Goal: Task Accomplishment & Management: Complete application form

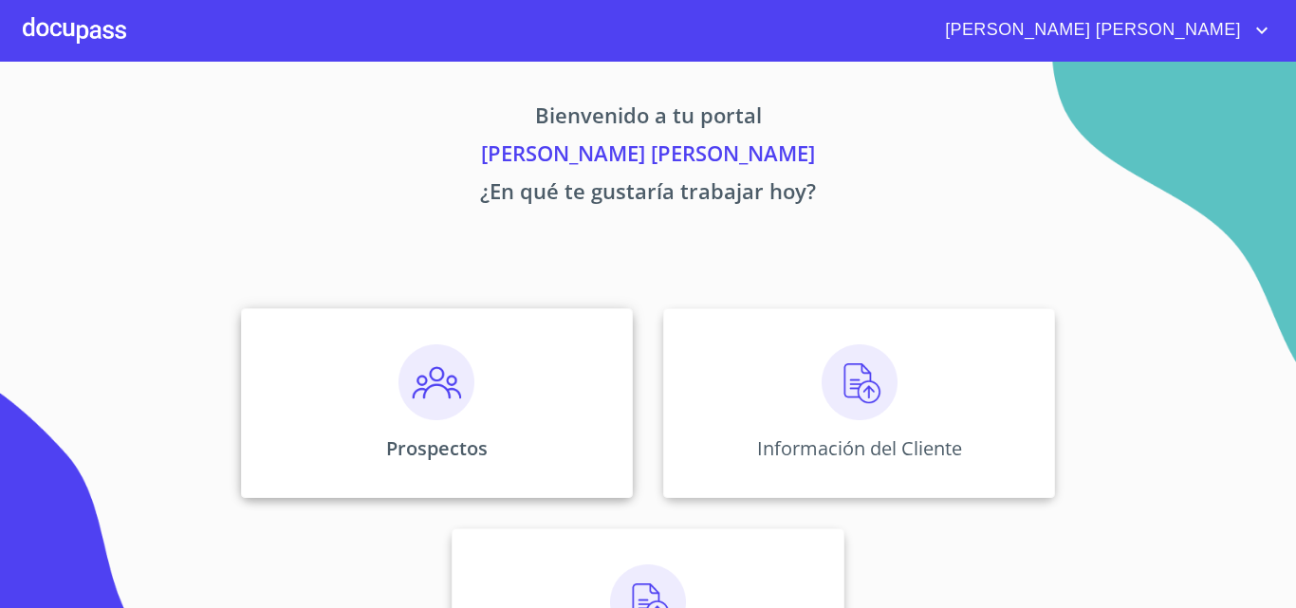
click at [438, 413] on img at bounding box center [437, 382] width 76 height 76
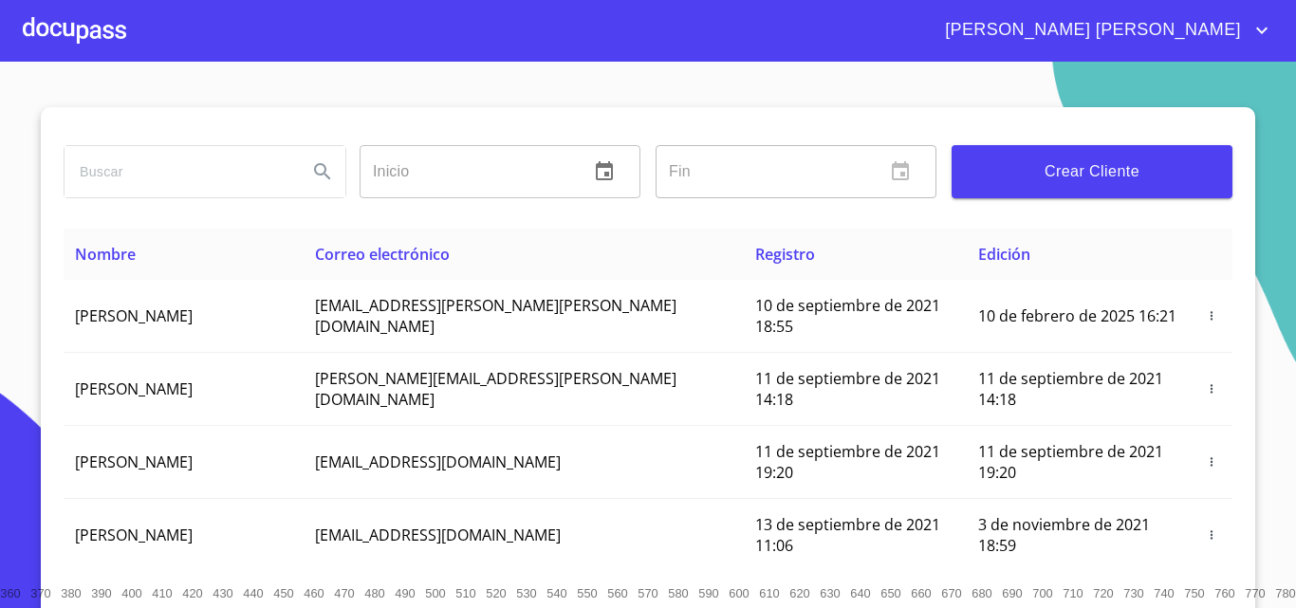
click at [38, 37] on div at bounding box center [74, 30] width 103 height 61
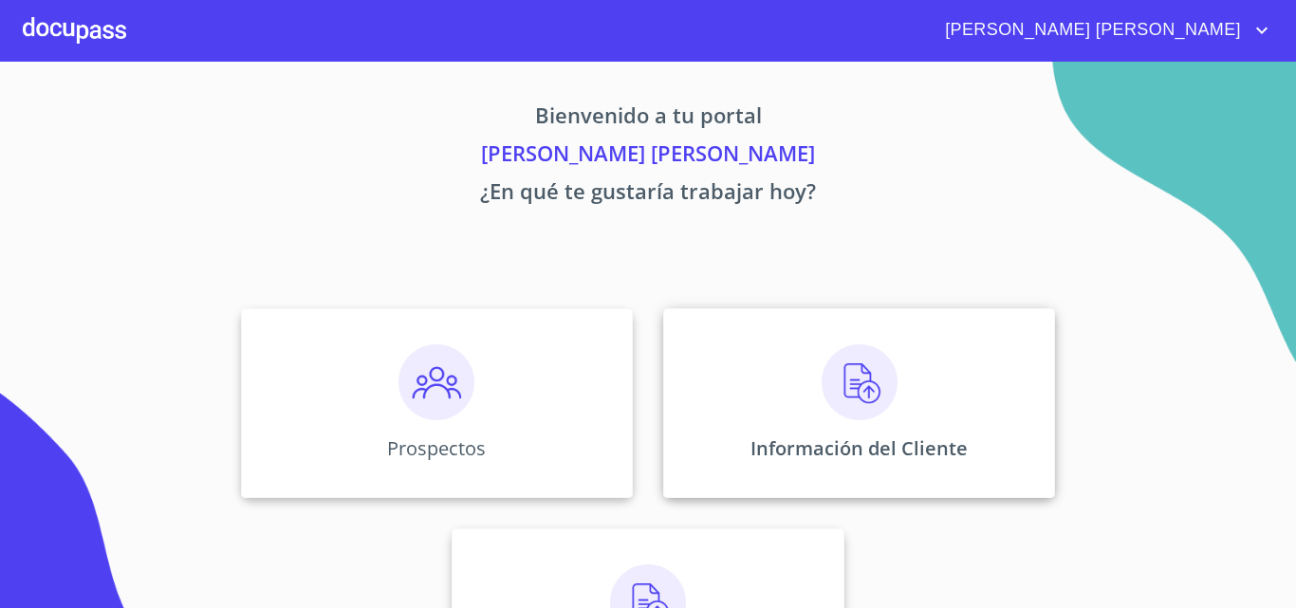
click at [808, 382] on div "Información del Cliente" at bounding box center [859, 403] width 392 height 190
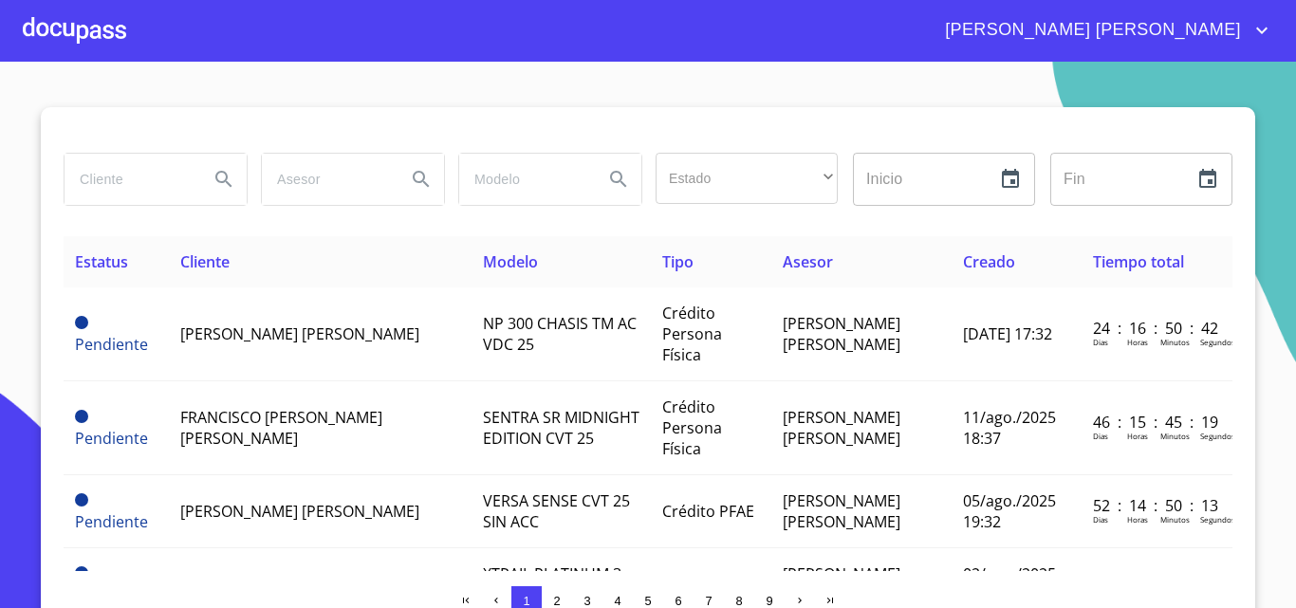
click at [98, 180] on input "search" at bounding box center [129, 179] width 129 height 51
type input "oceans"
click at [215, 179] on icon "Search" at bounding box center [223, 179] width 16 height 16
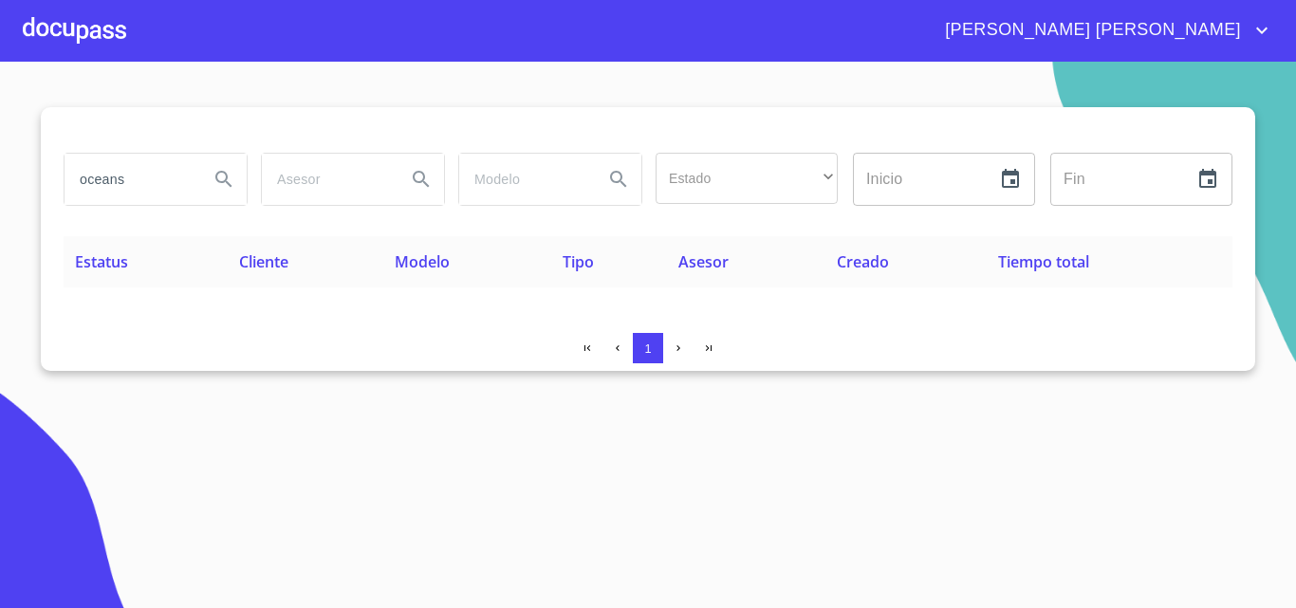
click at [92, 26] on div at bounding box center [74, 30] width 103 height 61
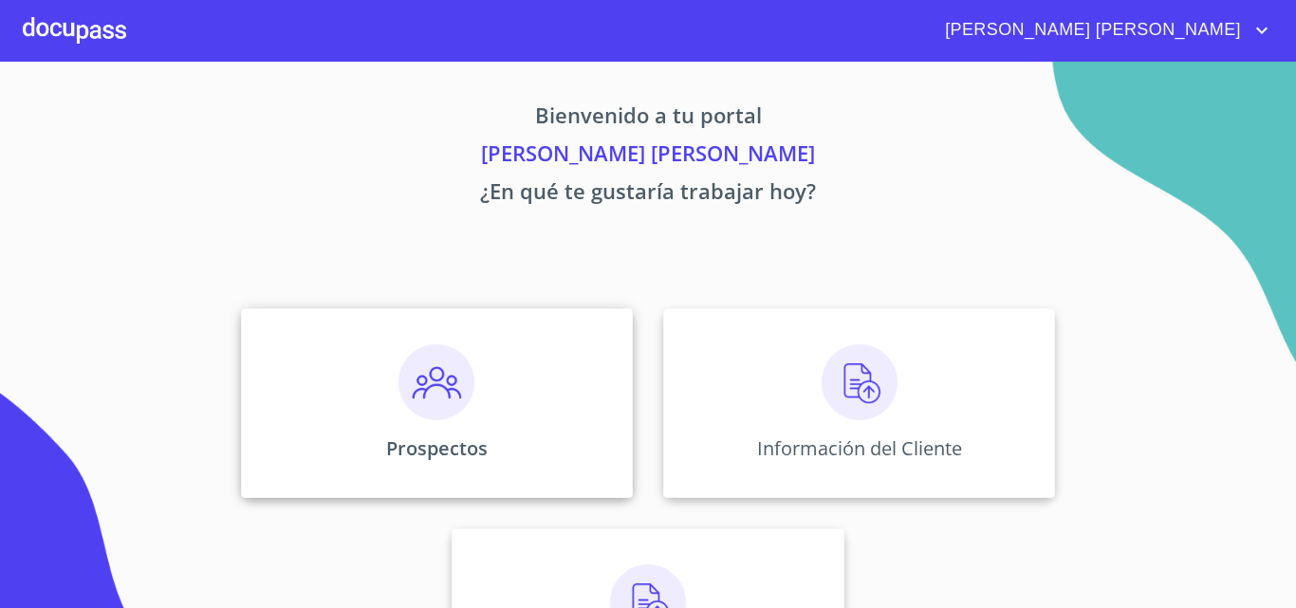
click at [373, 381] on div "Prospectos" at bounding box center [437, 403] width 392 height 190
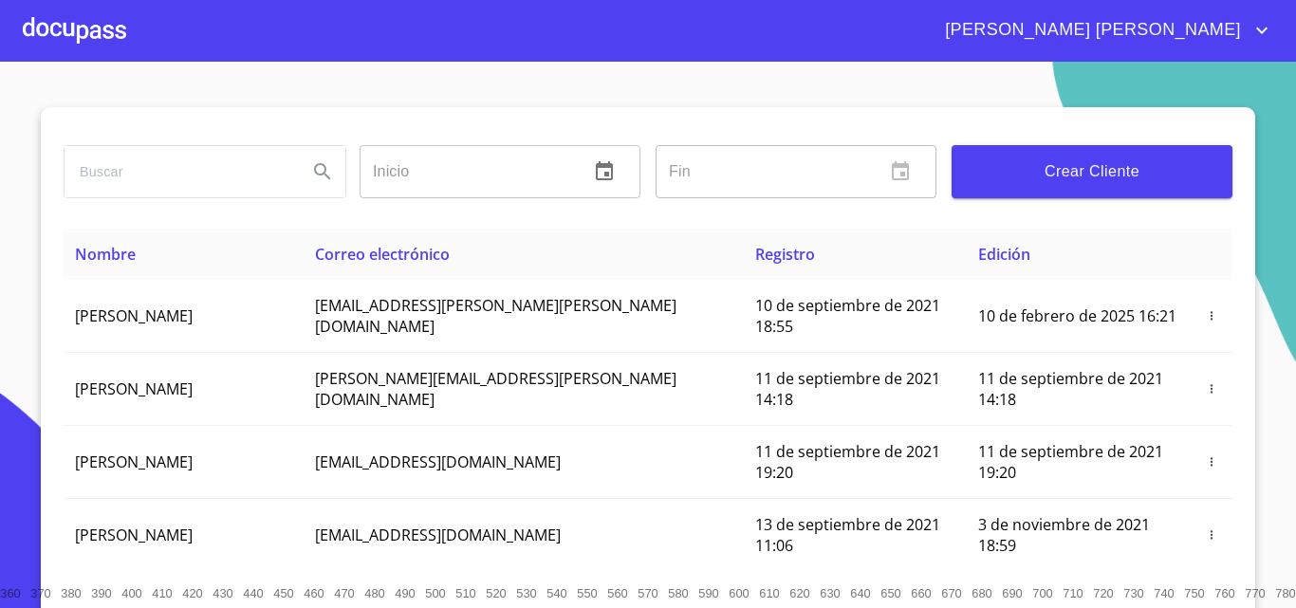
click at [102, 156] on input "search" at bounding box center [179, 171] width 228 height 51
type input "ocean"
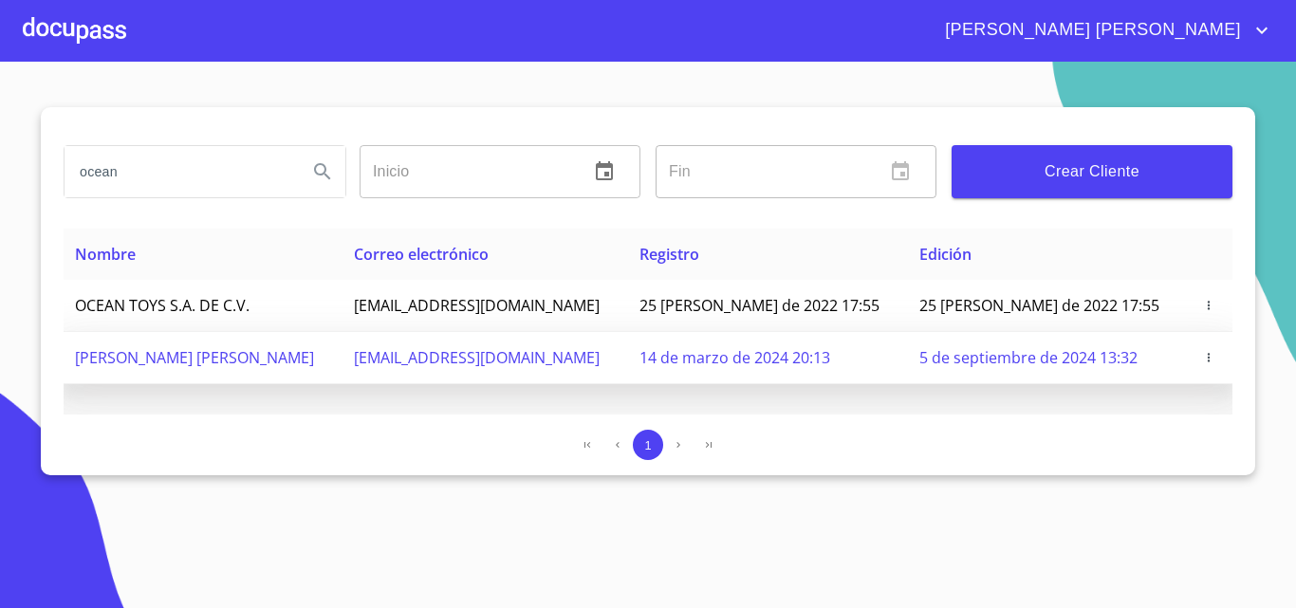
click at [1205, 353] on icon "button" at bounding box center [1208, 357] width 13 height 13
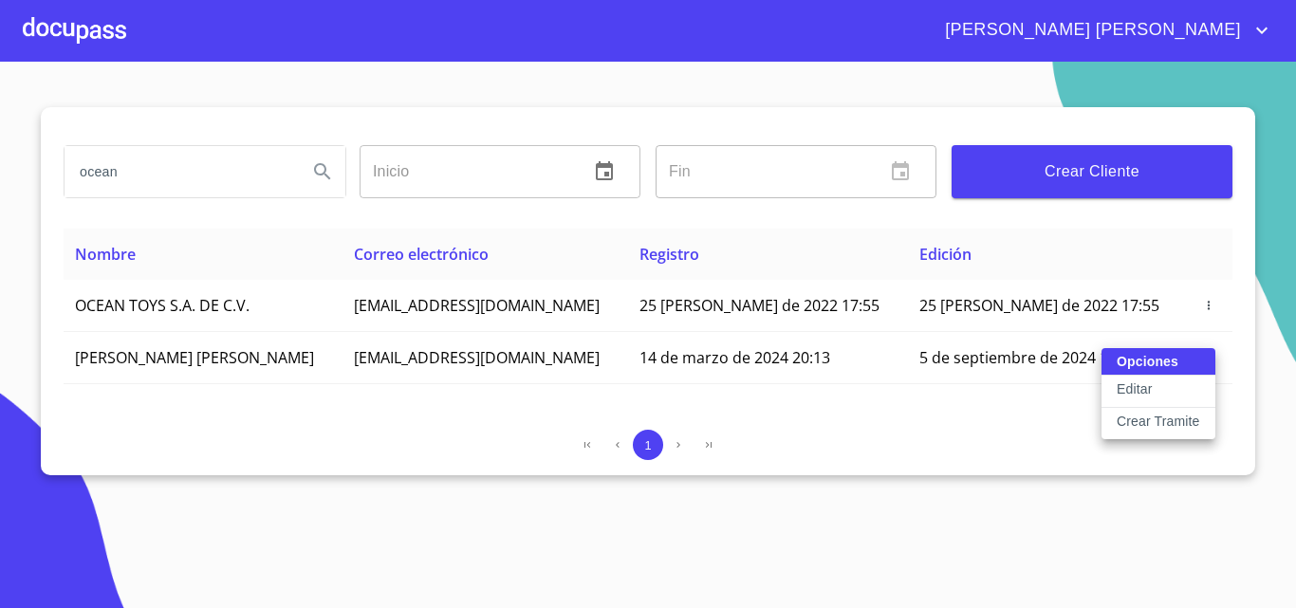
click at [1175, 391] on button "Editar" at bounding box center [1159, 392] width 114 height 32
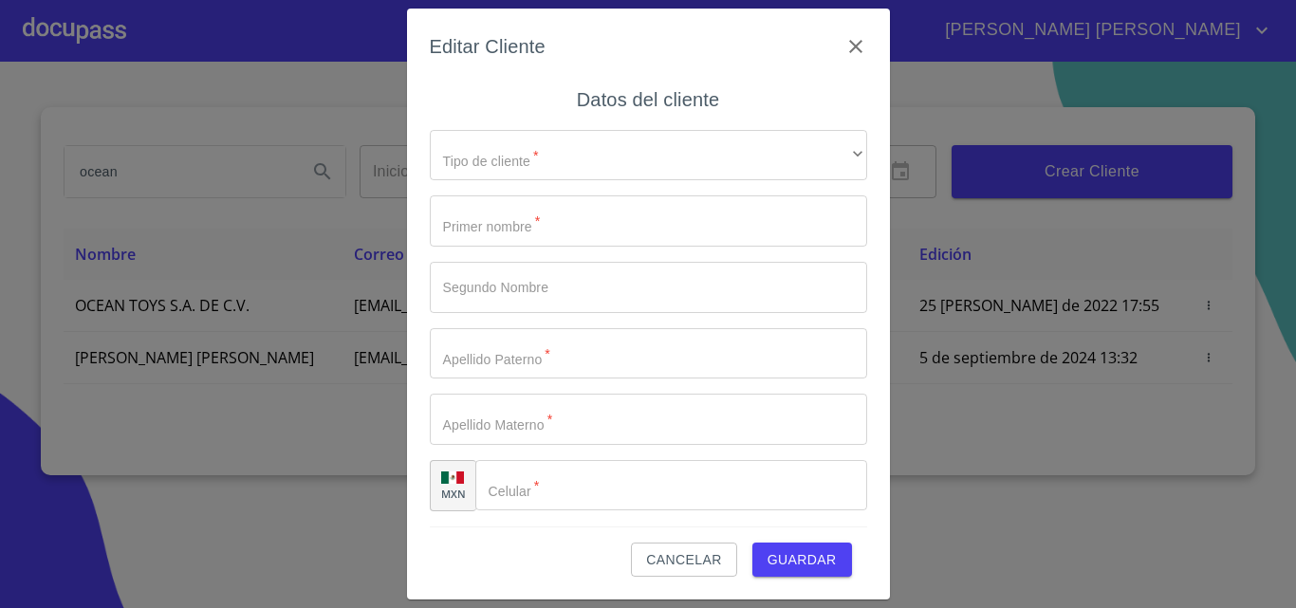
type input "[PERSON_NAME]"
type input "[PHONE_NUMBER]"
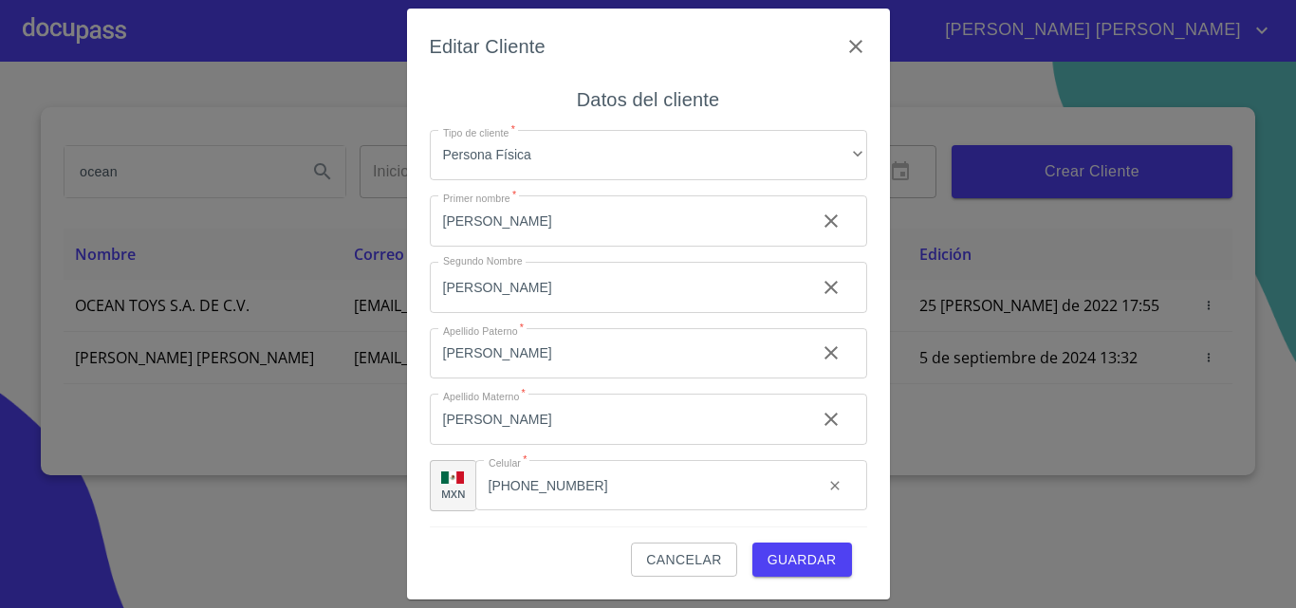
click at [825, 555] on span "Guardar" at bounding box center [802, 560] width 69 height 24
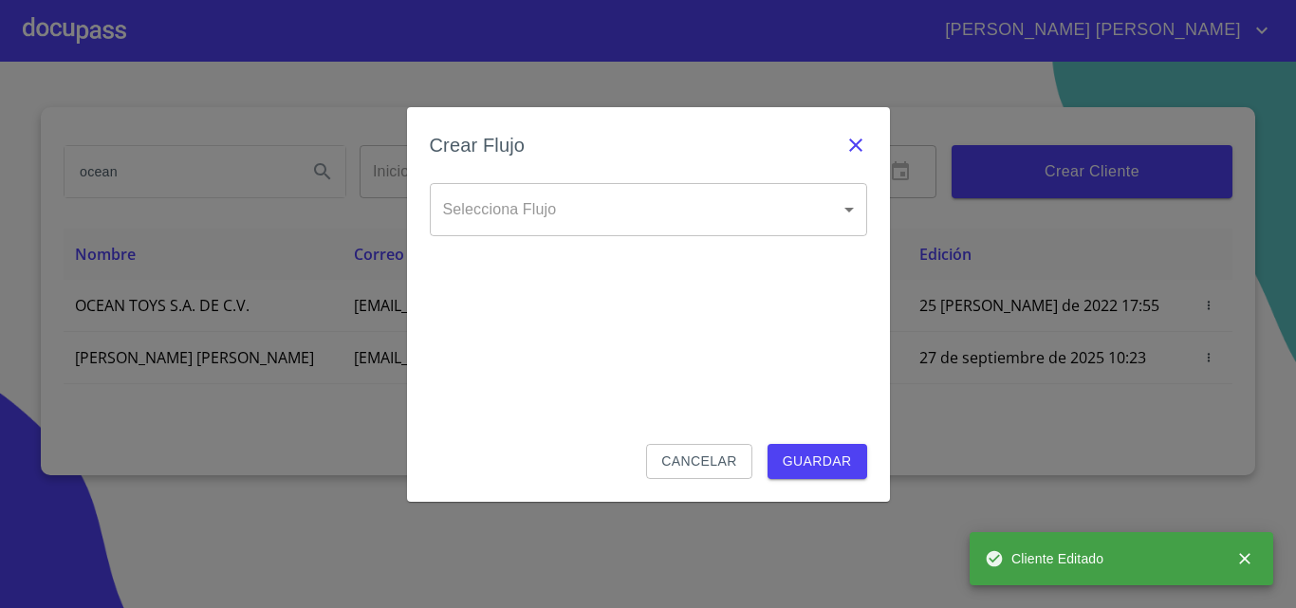
click at [863, 139] on icon "button" at bounding box center [856, 145] width 23 height 23
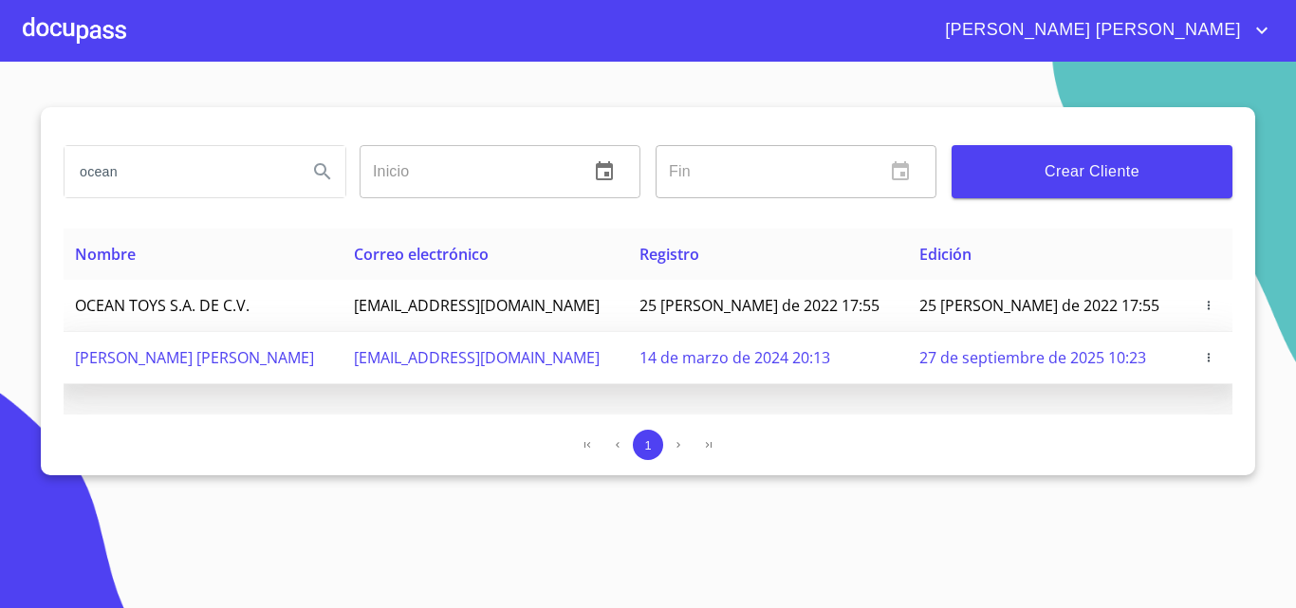
click at [1207, 351] on icon "button" at bounding box center [1208, 357] width 13 height 13
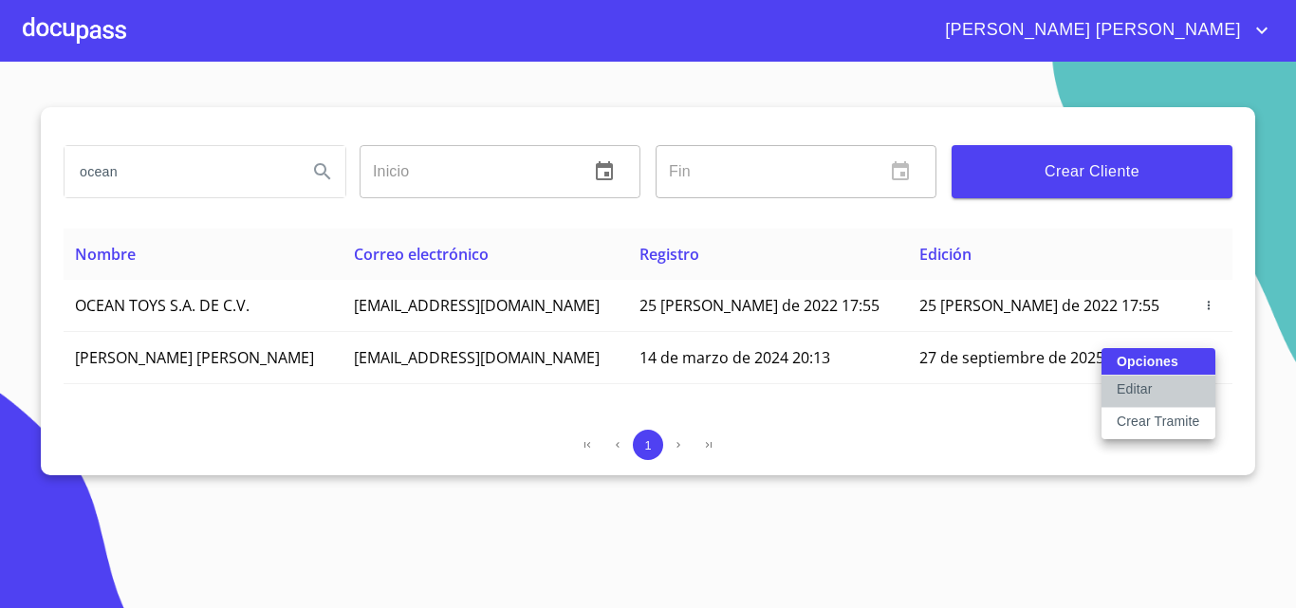
click at [1154, 390] on button "Editar" at bounding box center [1159, 392] width 114 height 32
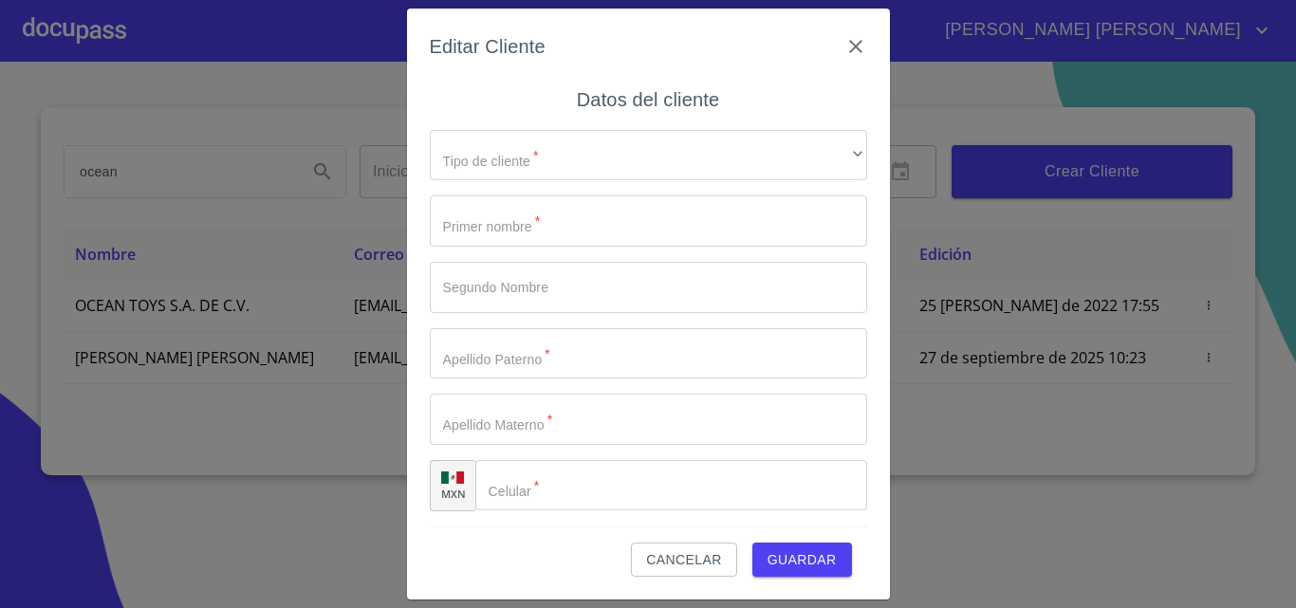
type input "[PERSON_NAME]"
type input "[PHONE_NUMBER]"
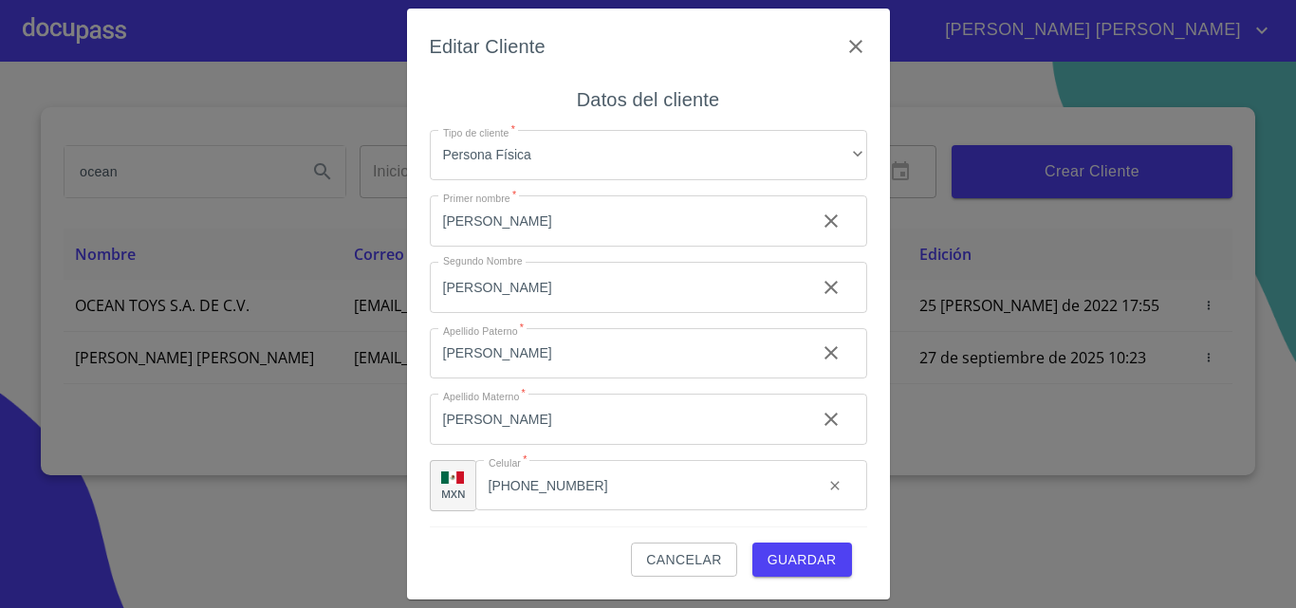
click at [815, 557] on span "Guardar" at bounding box center [802, 560] width 69 height 24
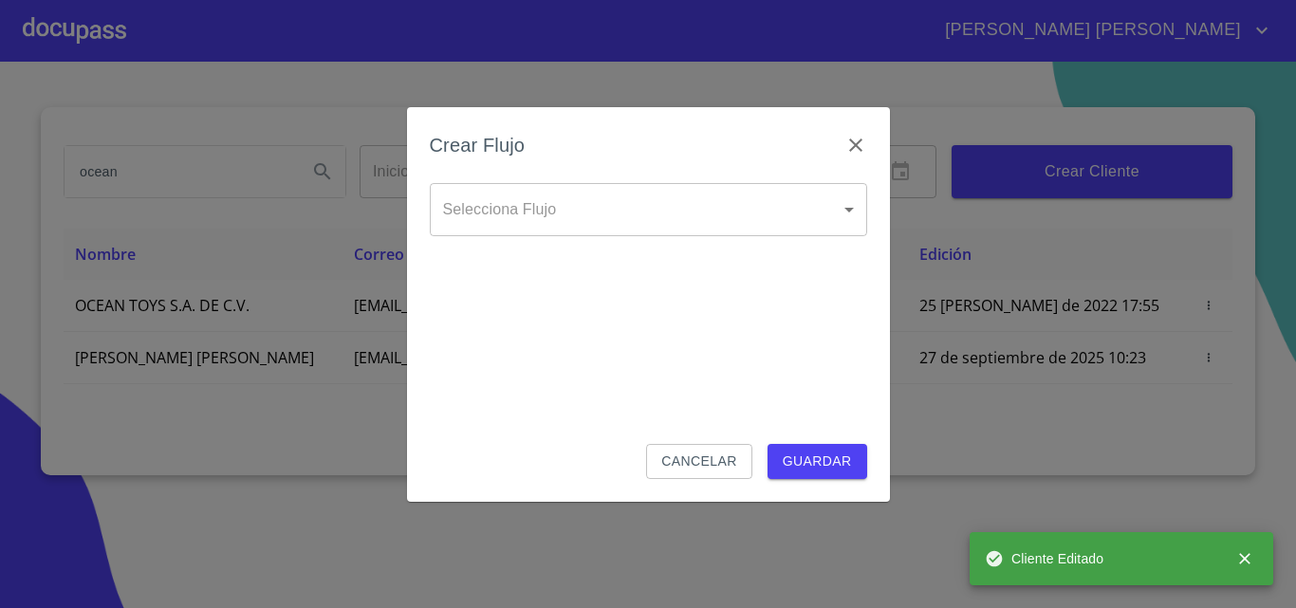
click at [640, 131] on div "Crear Flujo" at bounding box center [648, 156] width 437 height 53
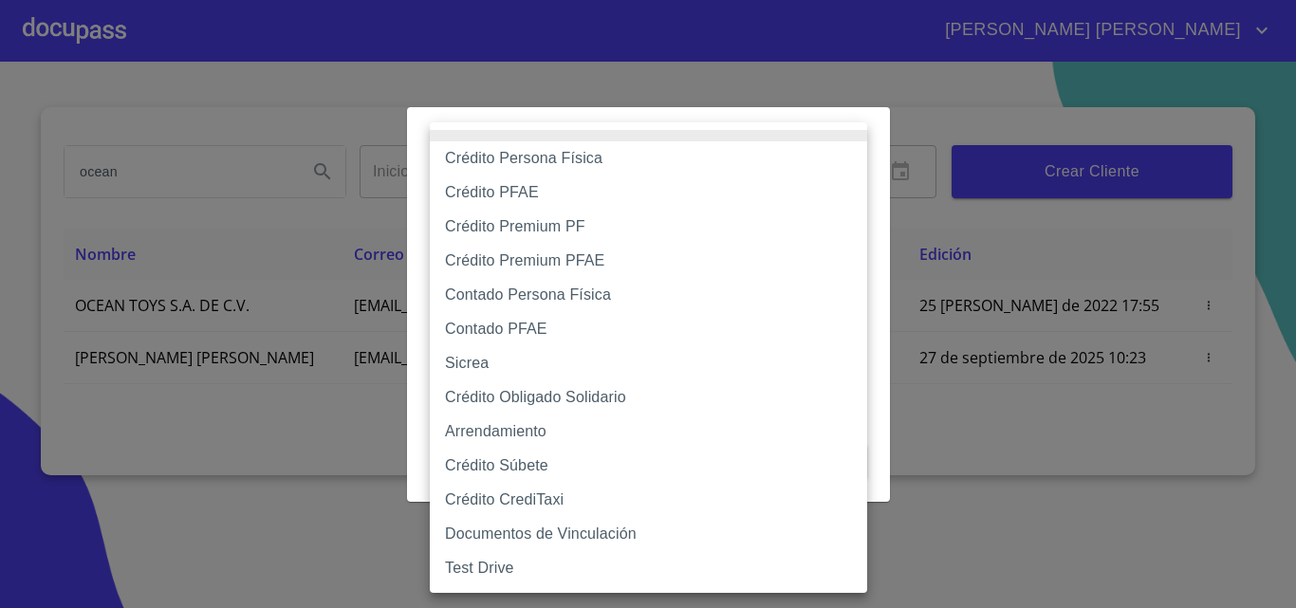
click at [646, 221] on body "[PERSON_NAME] [PERSON_NAME] ocean Inicio ​ Fin ​ Crear Cliente Nombre Correo el…" at bounding box center [648, 304] width 1296 height 608
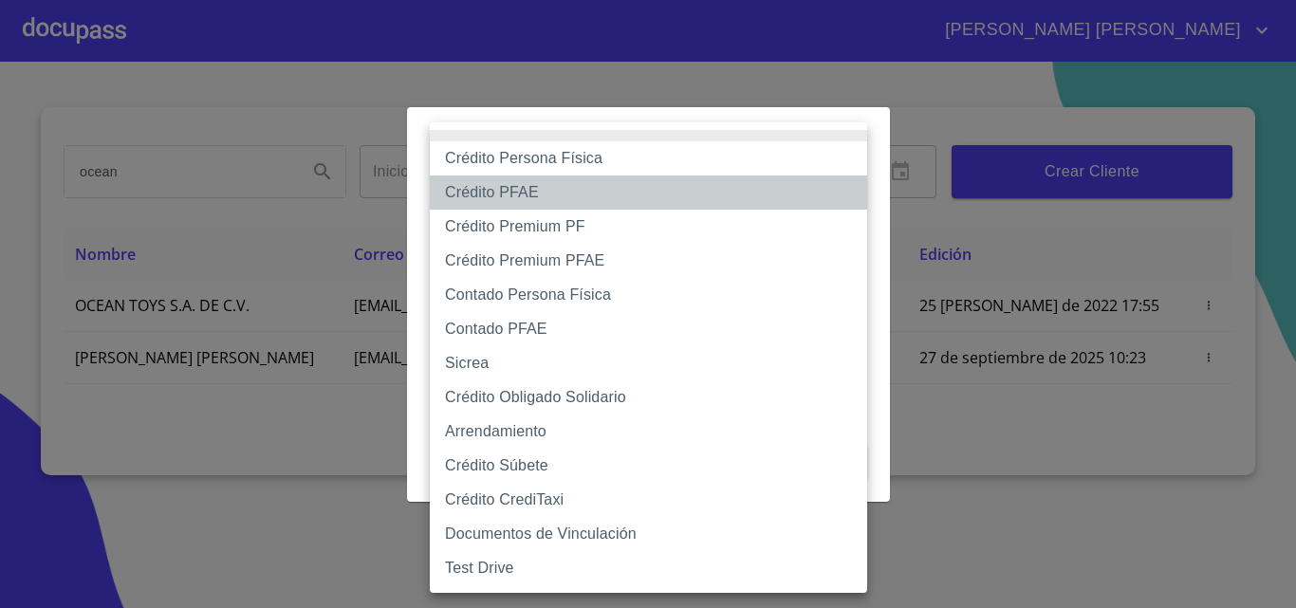
click at [582, 189] on li "Crédito PFAE" at bounding box center [648, 193] width 437 height 34
type input "60bfa0150d9865ccc24afd7c"
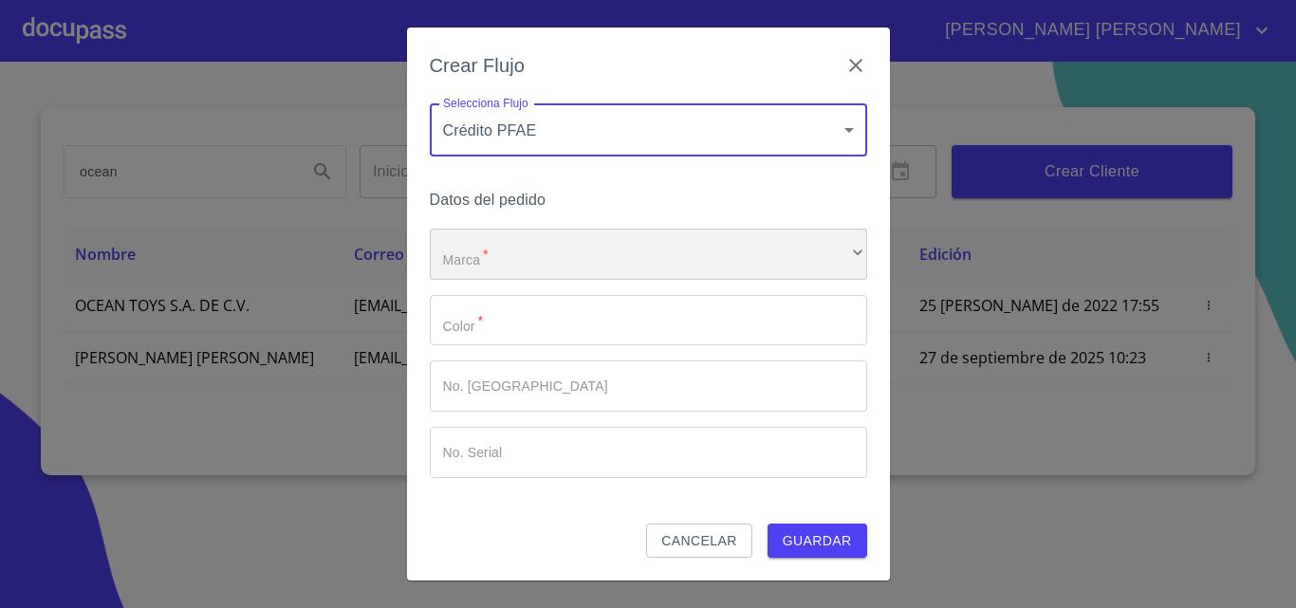
click at [558, 238] on div "​" at bounding box center [648, 254] width 437 height 51
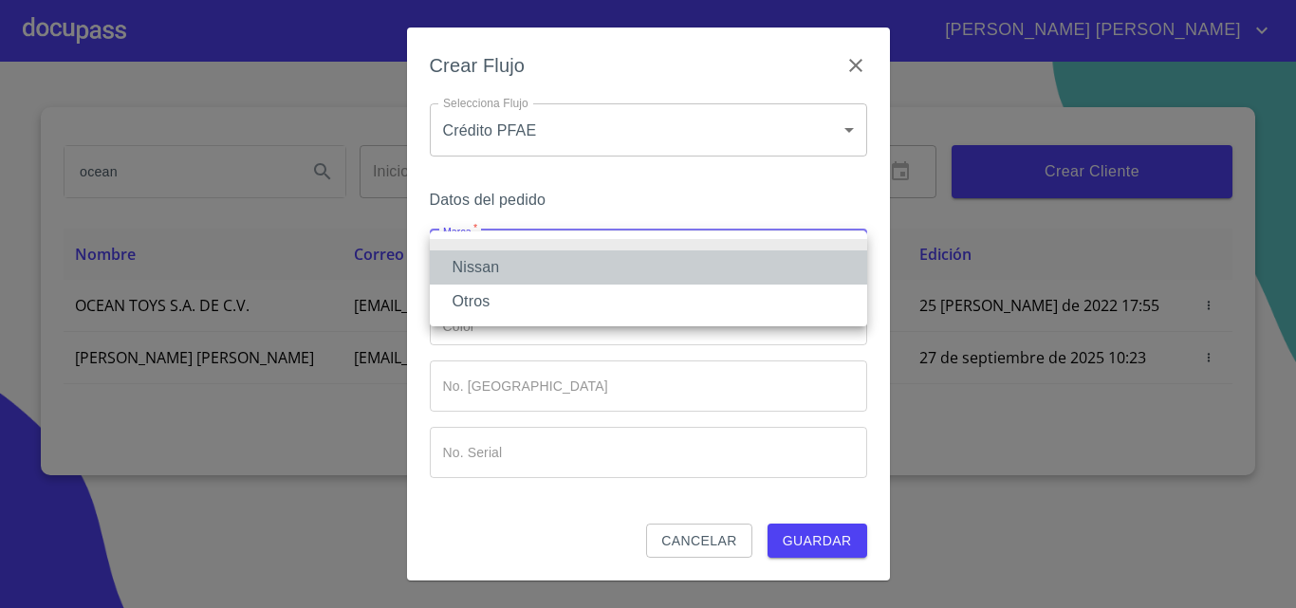
click at [538, 262] on li "Nissan" at bounding box center [648, 268] width 437 height 34
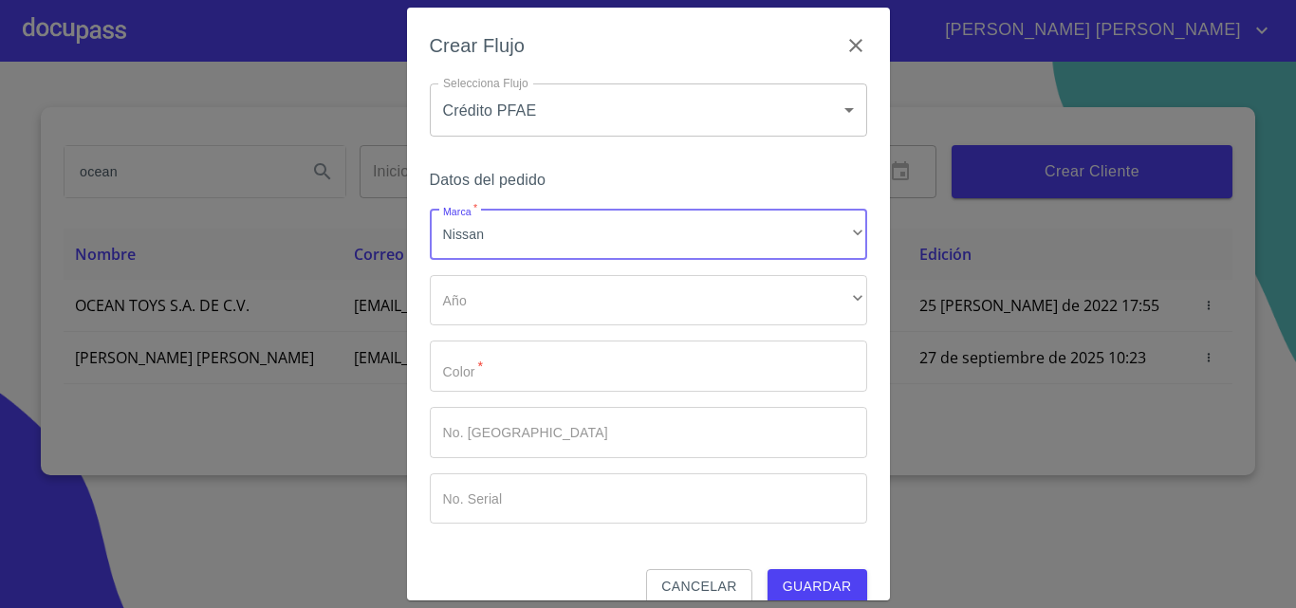
click at [542, 332] on div "Marca   * Nissan ​ Año ​ ​ Color   * ​ No. Pedido ​ No. Serial ​" at bounding box center [648, 366] width 437 height 315
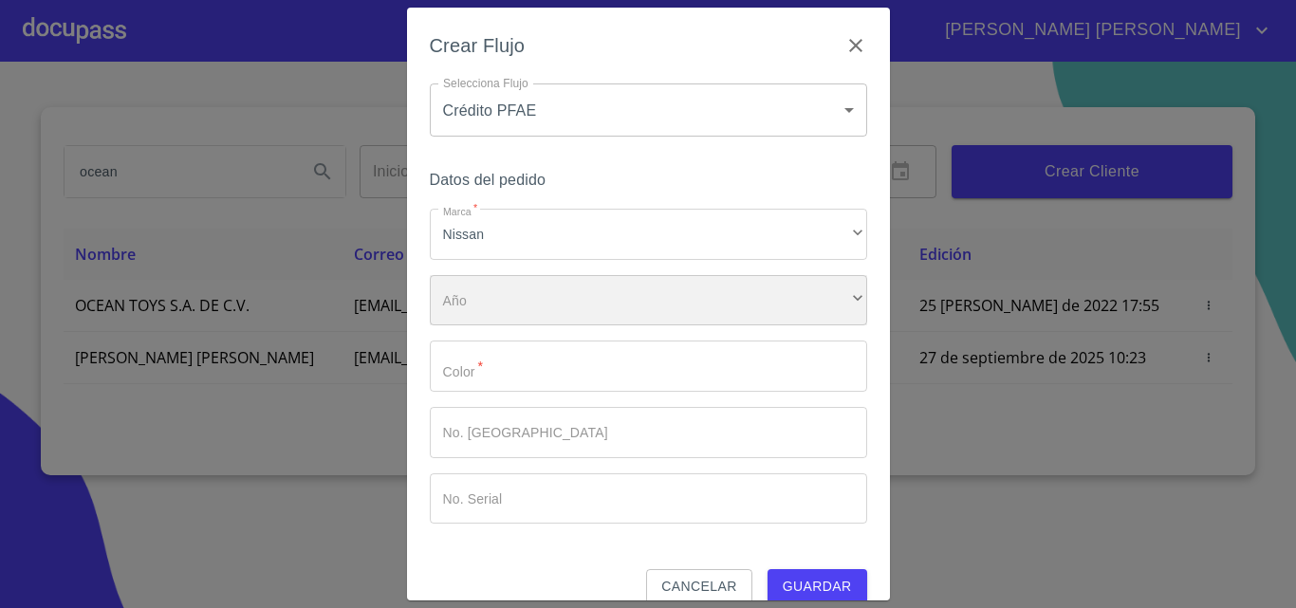
click at [541, 307] on div "​" at bounding box center [648, 300] width 437 height 51
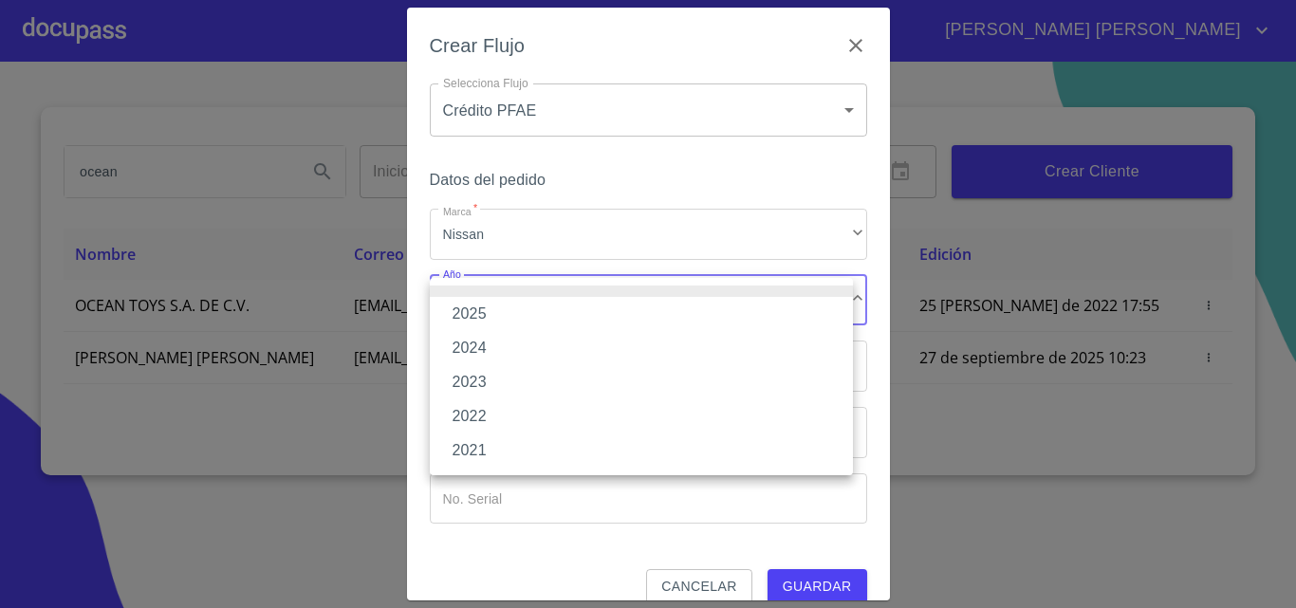
click at [499, 306] on li "2025" at bounding box center [641, 314] width 423 height 34
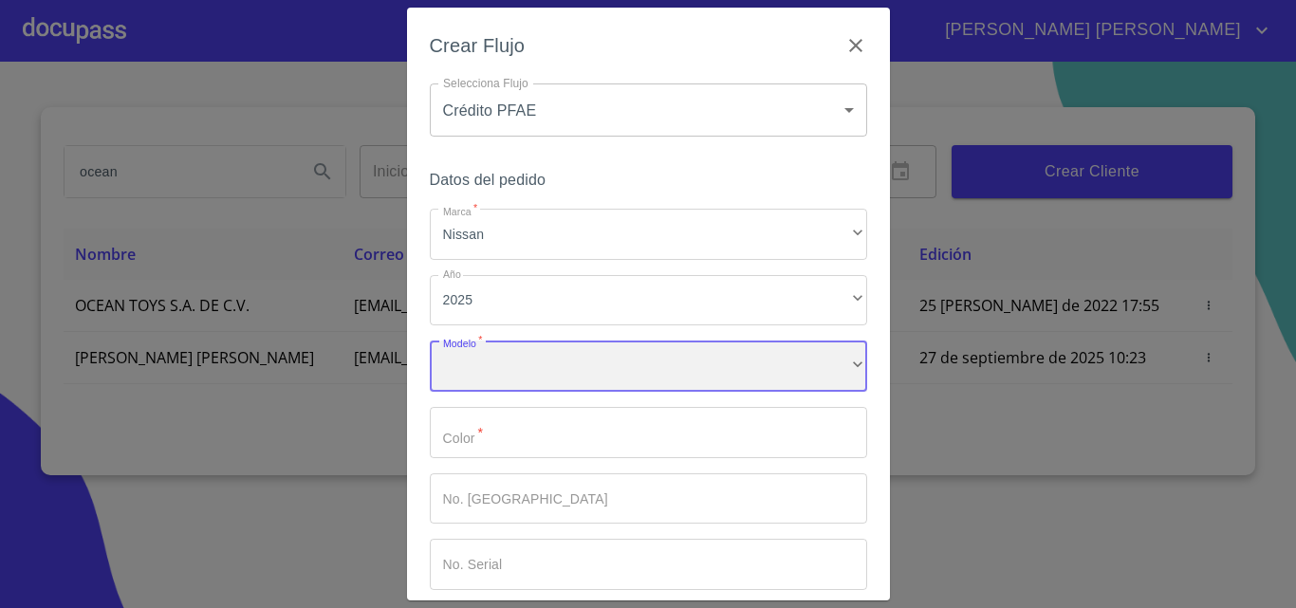
click at [513, 367] on div "​" at bounding box center [648, 366] width 437 height 51
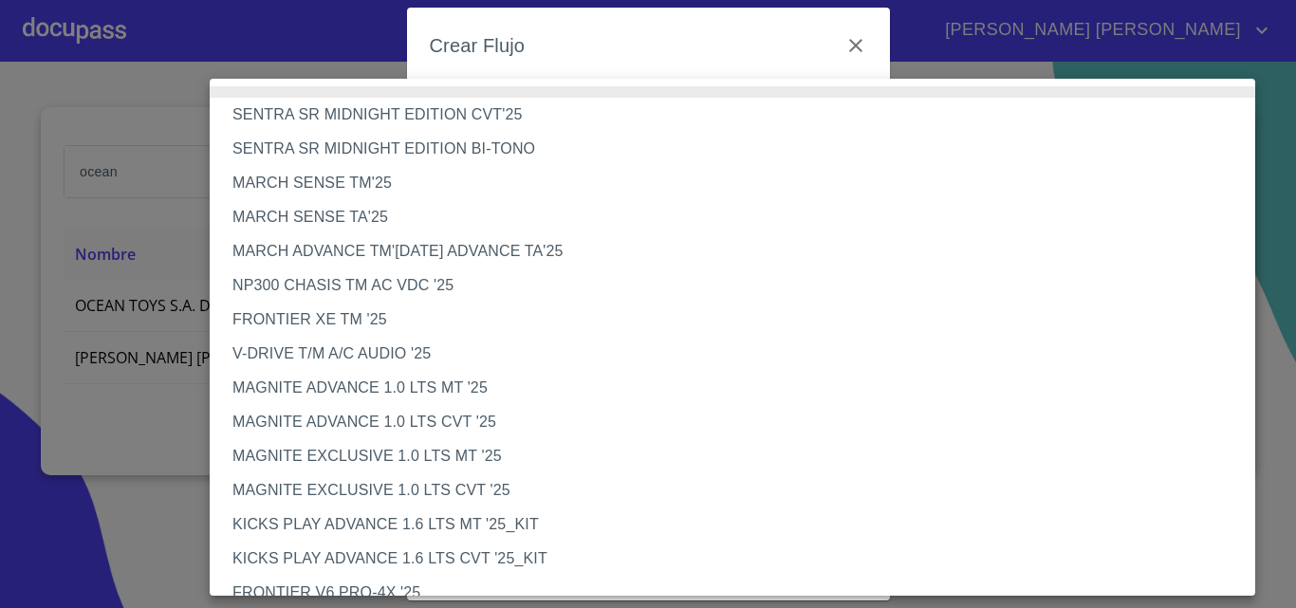
click at [383, 290] on li "NP300 CHASIS TM AC VDC '25" at bounding box center [740, 286] width 1060 height 34
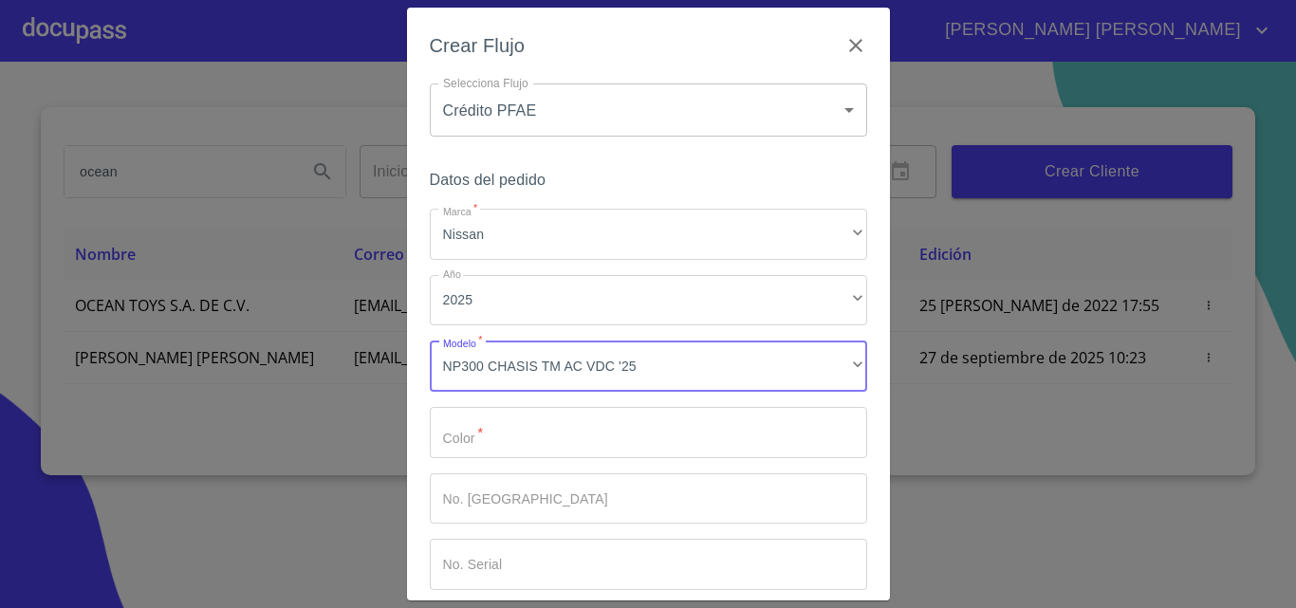
click at [534, 435] on input "Marca   *" at bounding box center [648, 432] width 437 height 51
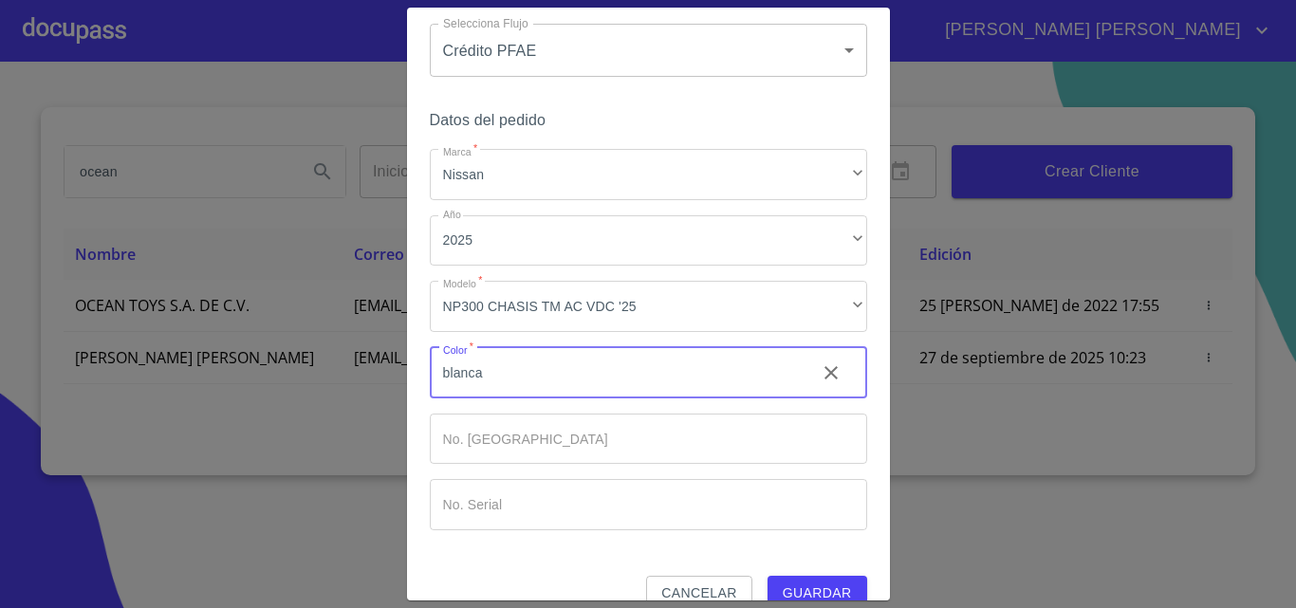
scroll to position [92, 0]
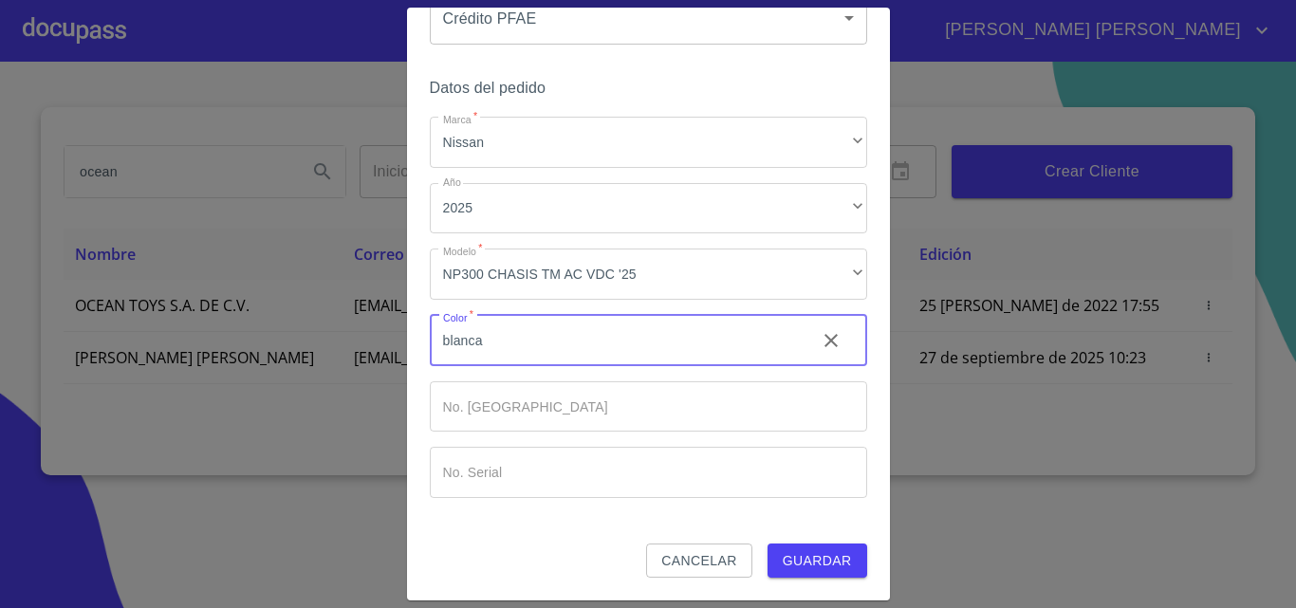
type input "blanca"
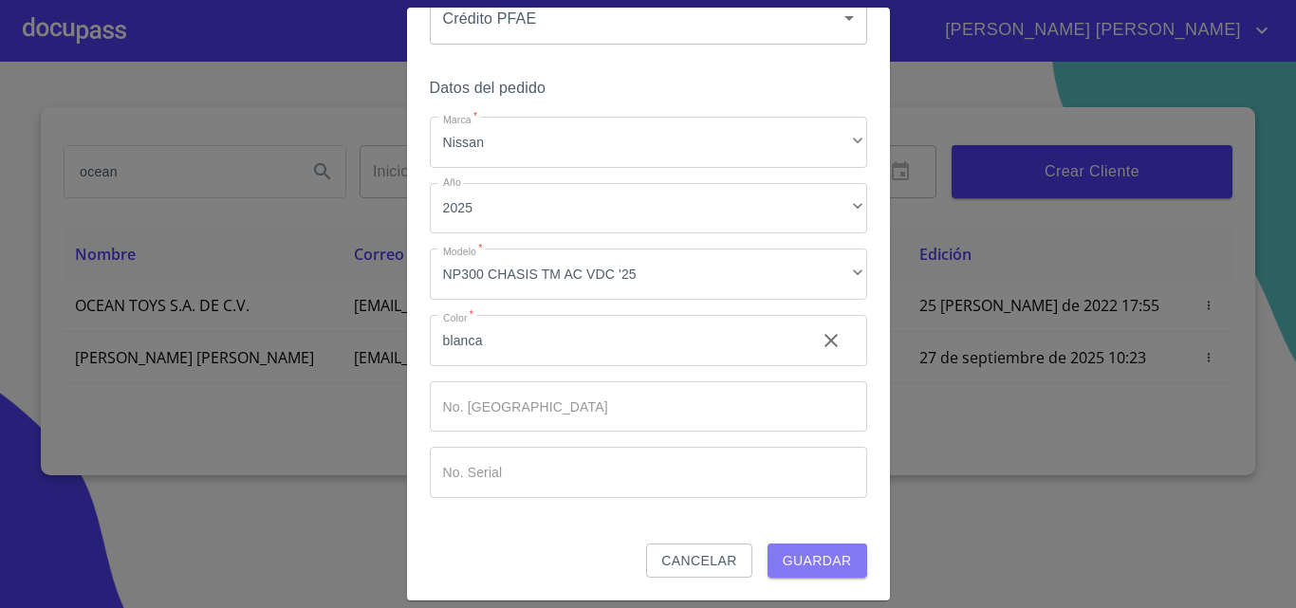
click at [803, 556] on span "Guardar" at bounding box center [817, 561] width 69 height 24
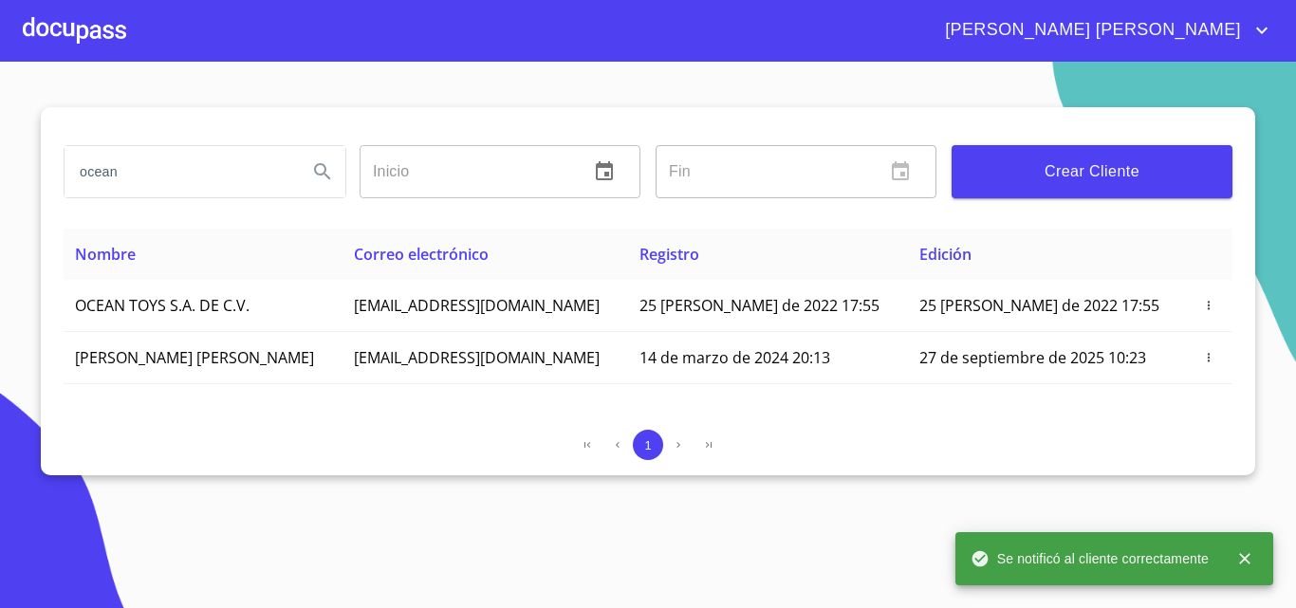
click at [133, 28] on div "[PERSON_NAME] [PERSON_NAME]" at bounding box center [699, 30] width 1147 height 30
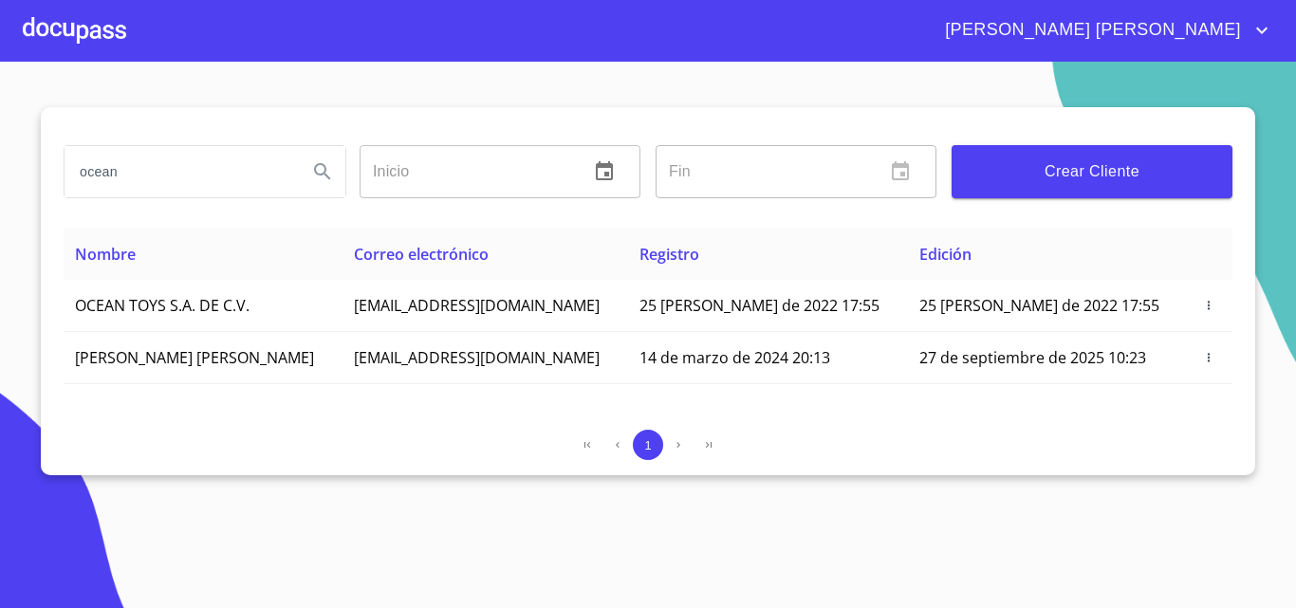
click at [58, 32] on div at bounding box center [74, 30] width 103 height 61
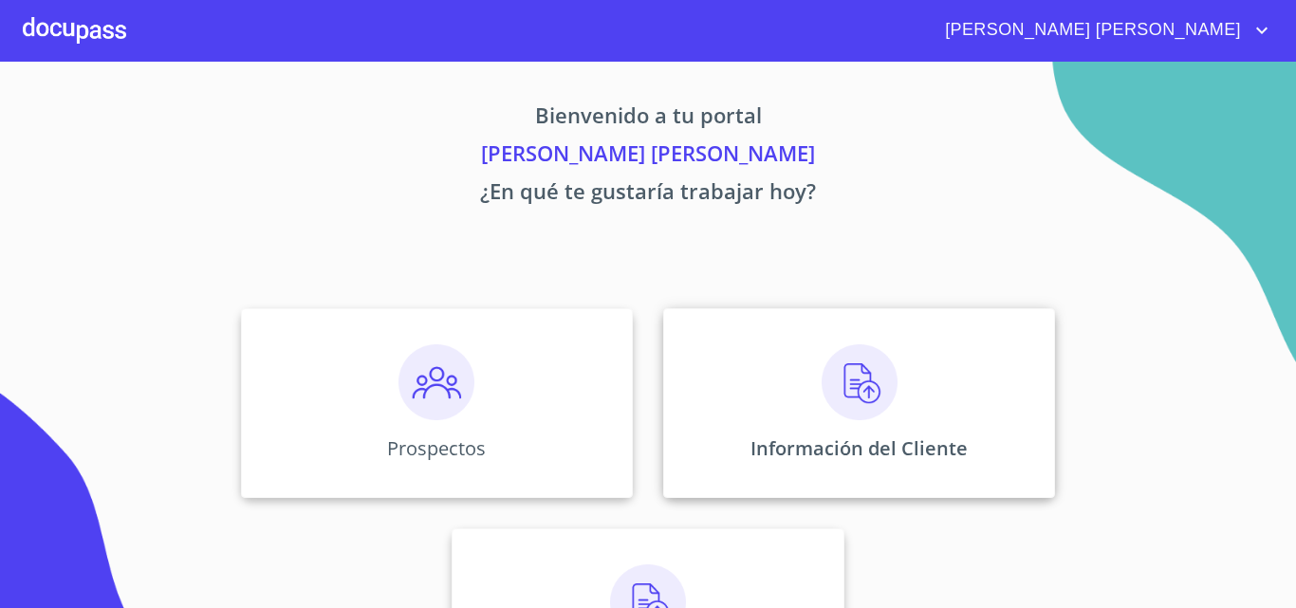
click at [785, 373] on div "Información del Cliente" at bounding box center [859, 403] width 392 height 190
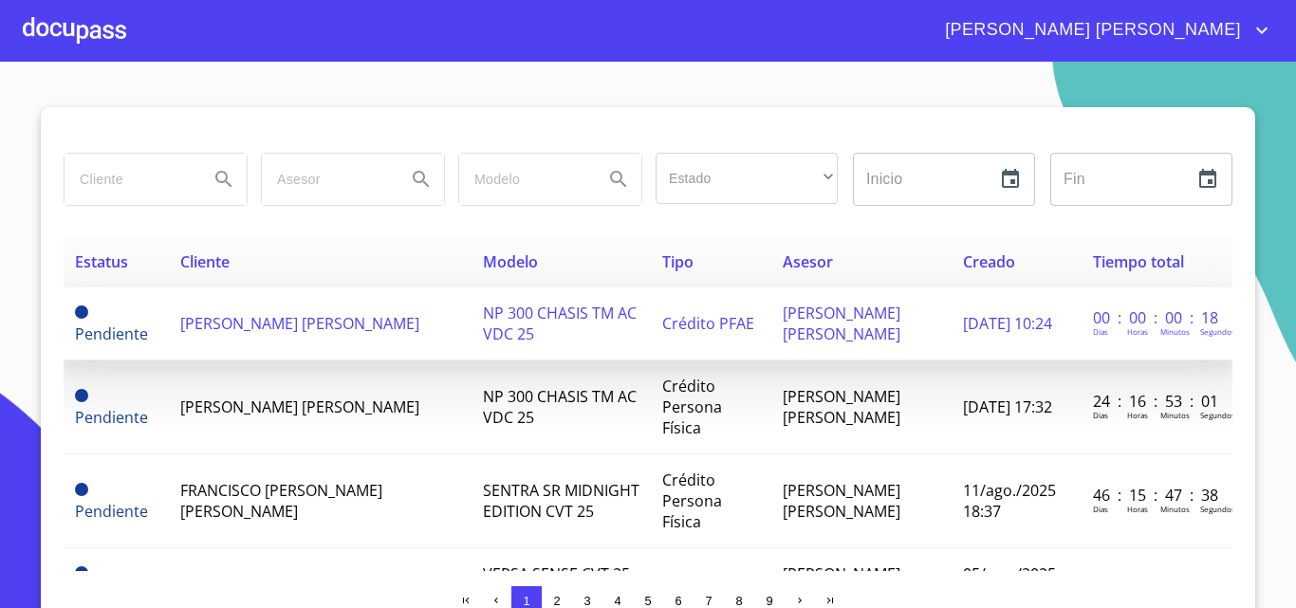
click at [297, 332] on span "[PERSON_NAME] [PERSON_NAME]" at bounding box center [299, 323] width 239 height 21
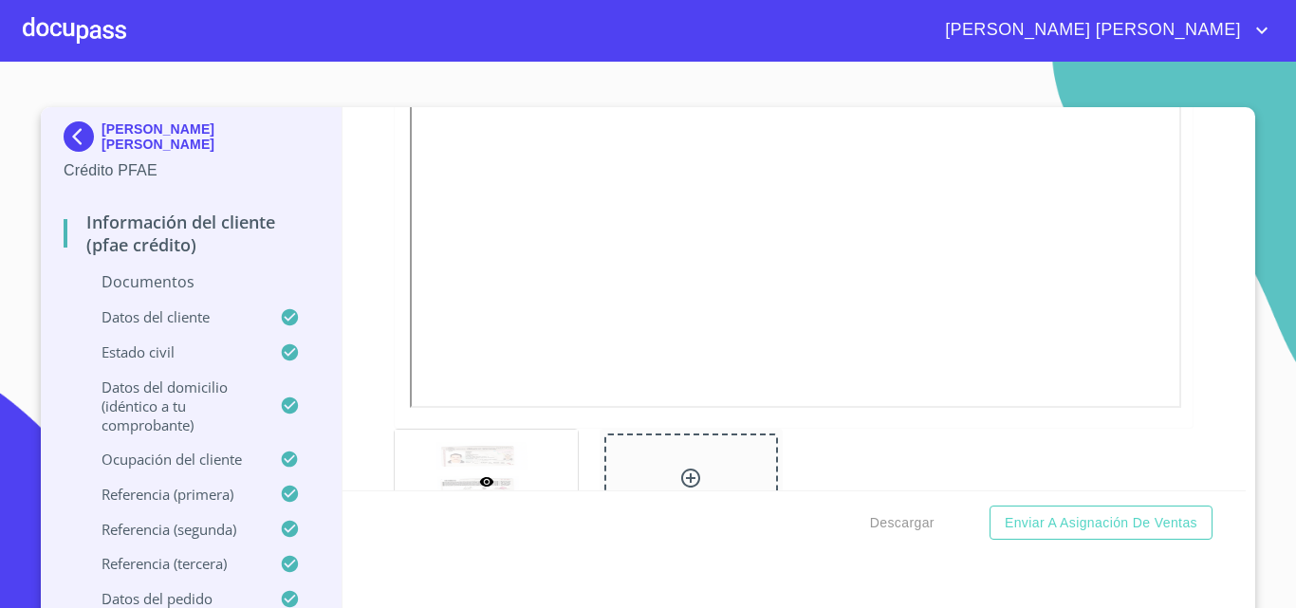
scroll to position [668, 0]
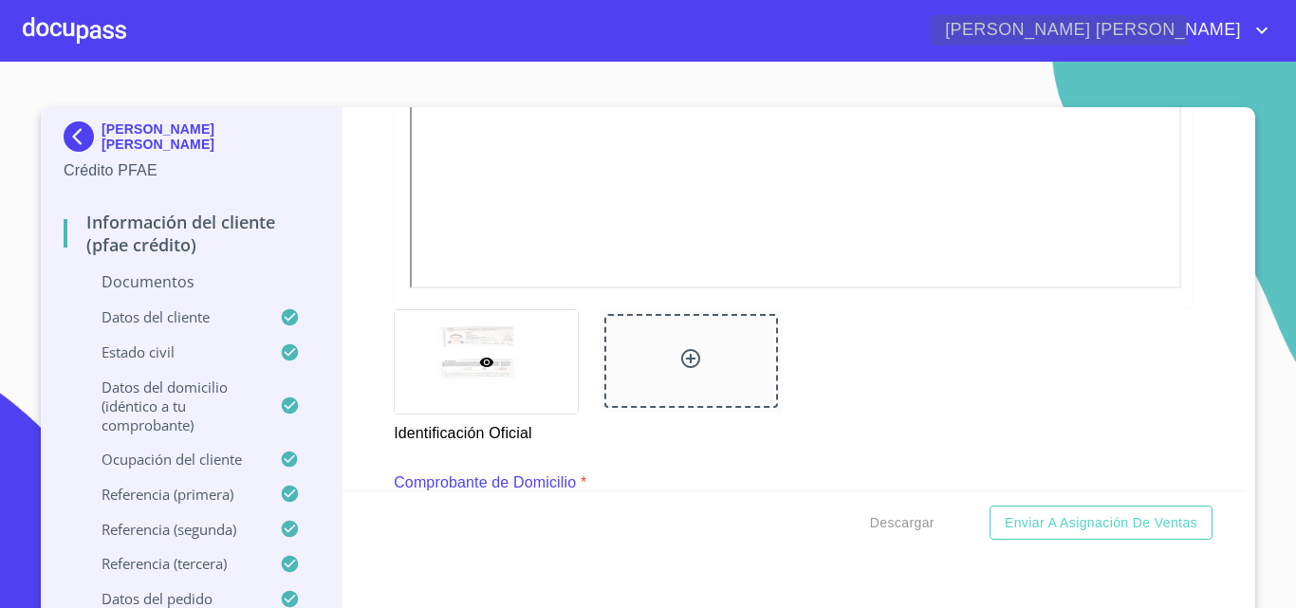
click at [1256, 34] on icon "account of current user" at bounding box center [1262, 30] width 23 height 23
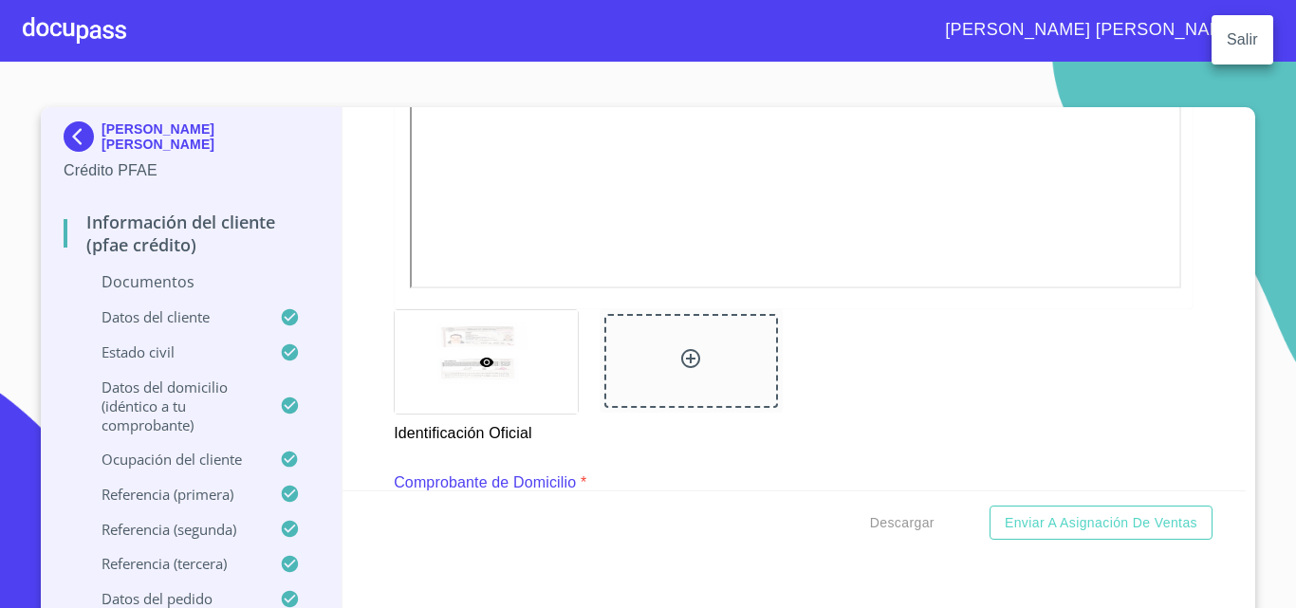
click at [1246, 36] on li "Salir" at bounding box center [1243, 40] width 62 height 34
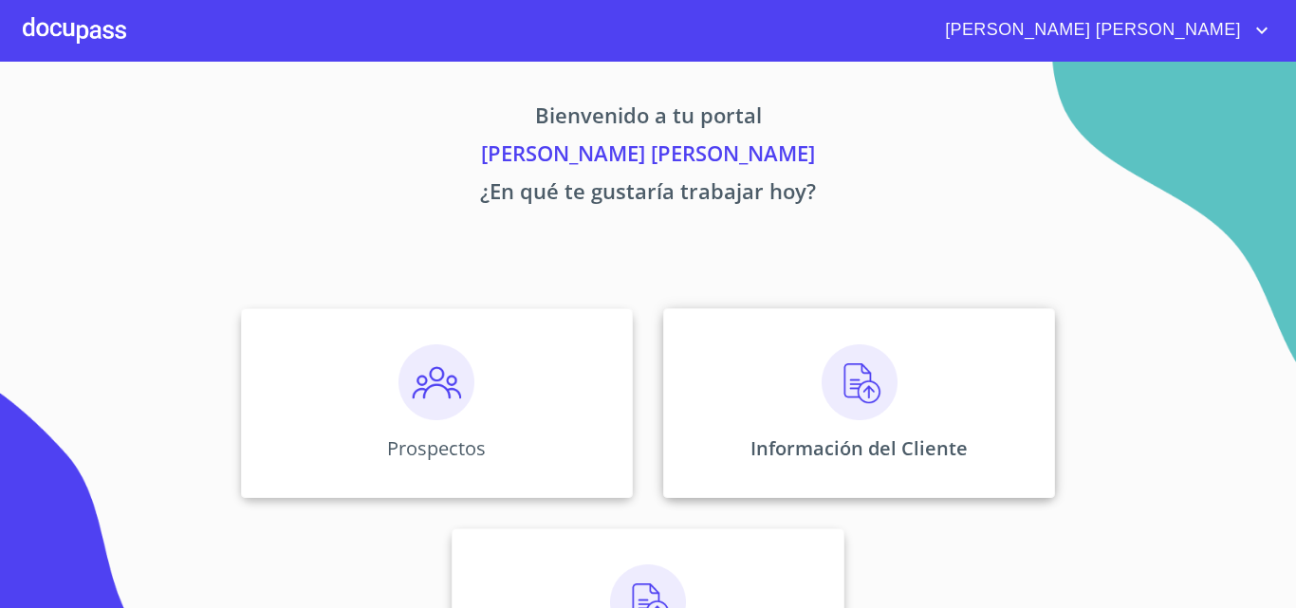
click at [792, 418] on div "Información del Cliente" at bounding box center [859, 403] width 392 height 190
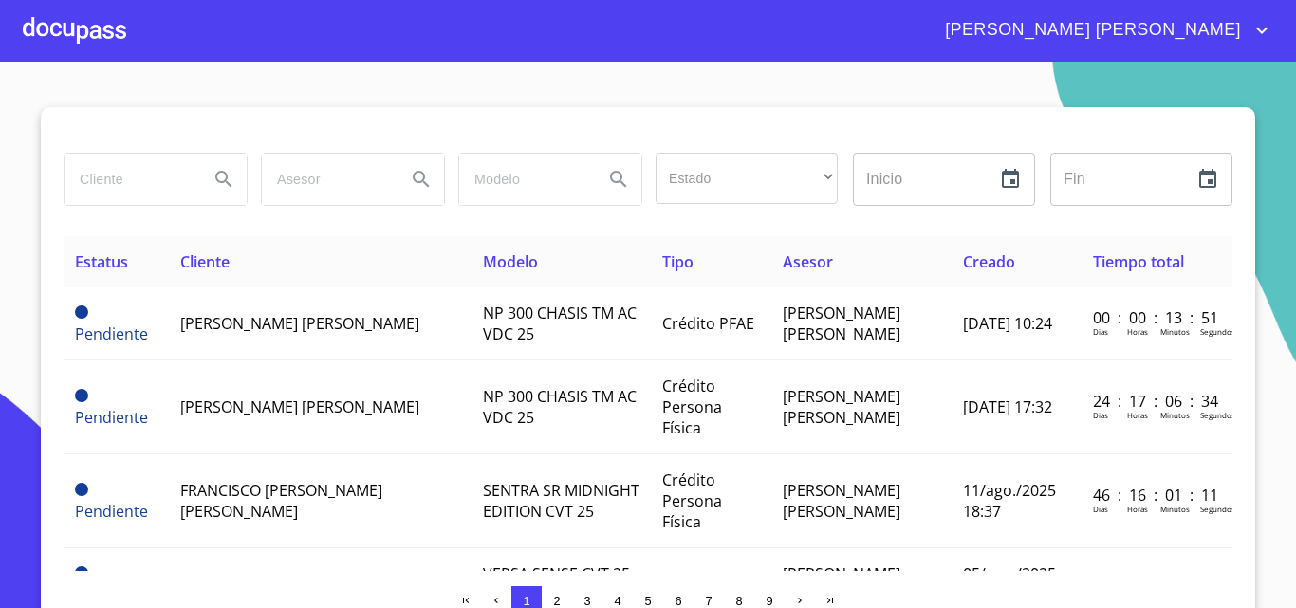
click at [108, 179] on input "search" at bounding box center [129, 179] width 129 height 51
type input "juan"
click at [216, 183] on icon "Search" at bounding box center [224, 179] width 23 height 23
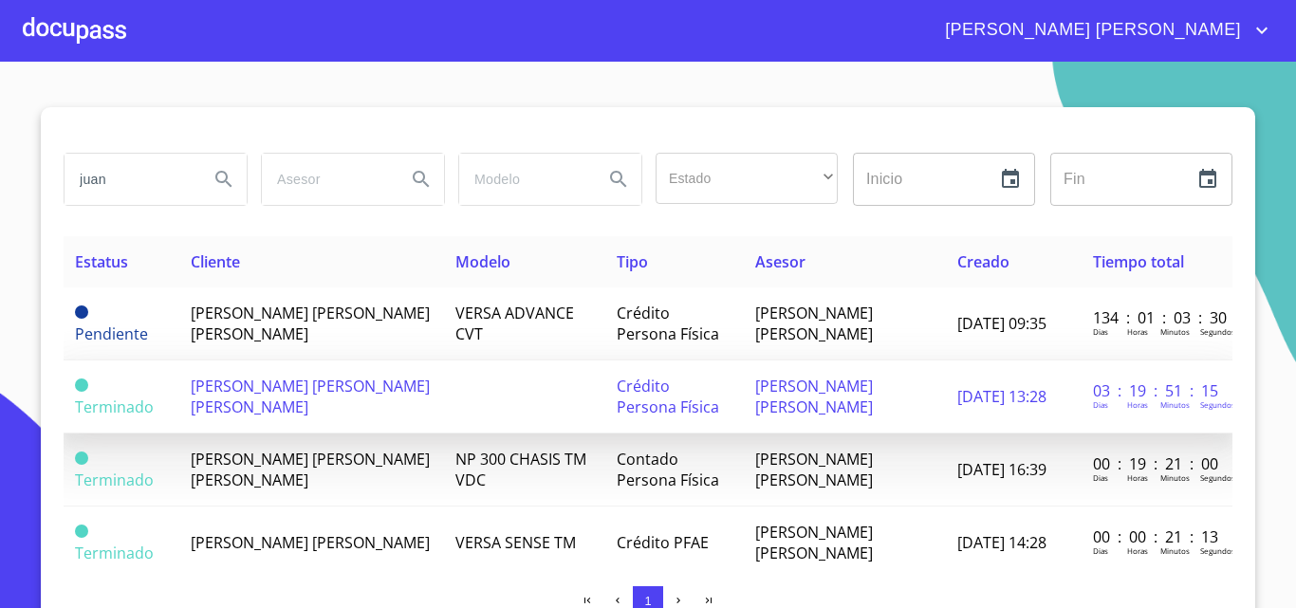
click at [297, 396] on span "[PERSON_NAME] [PERSON_NAME] [PERSON_NAME]" at bounding box center [310, 397] width 239 height 42
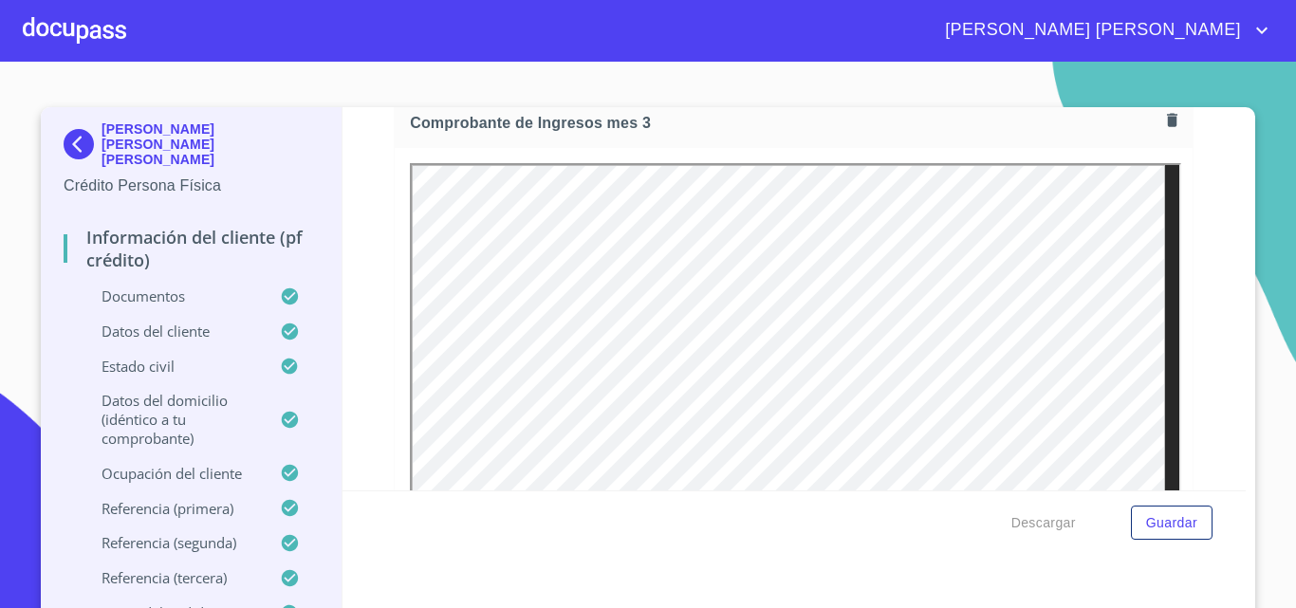
scroll to position [3606, 0]
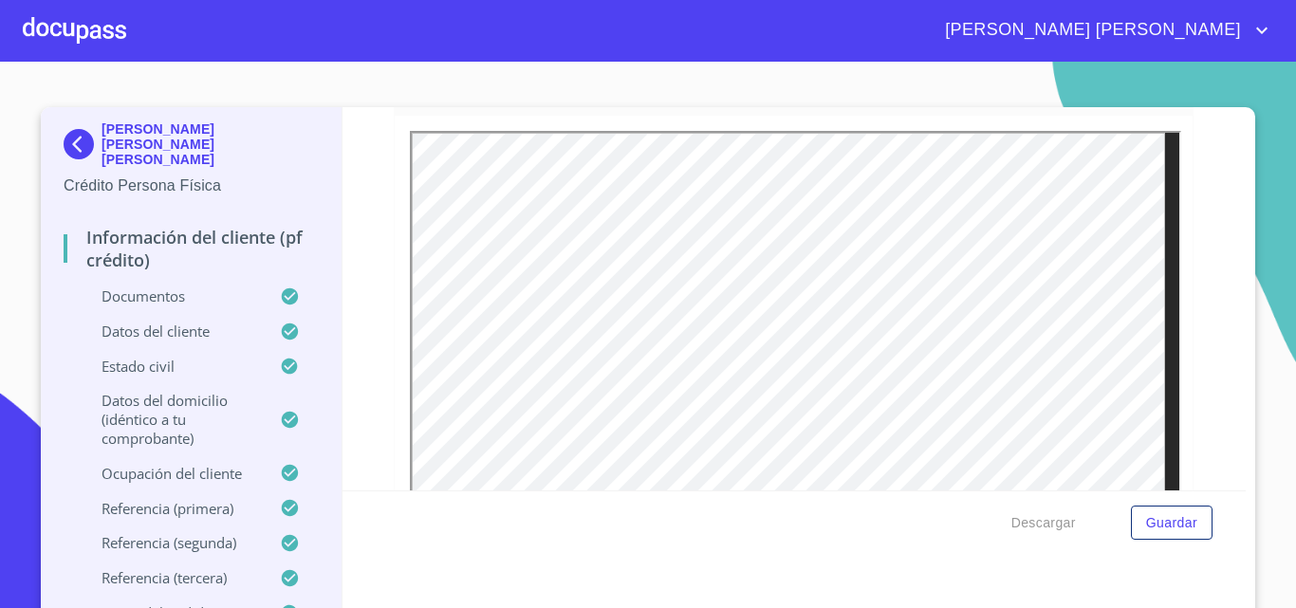
click at [87, 34] on div at bounding box center [74, 30] width 103 height 61
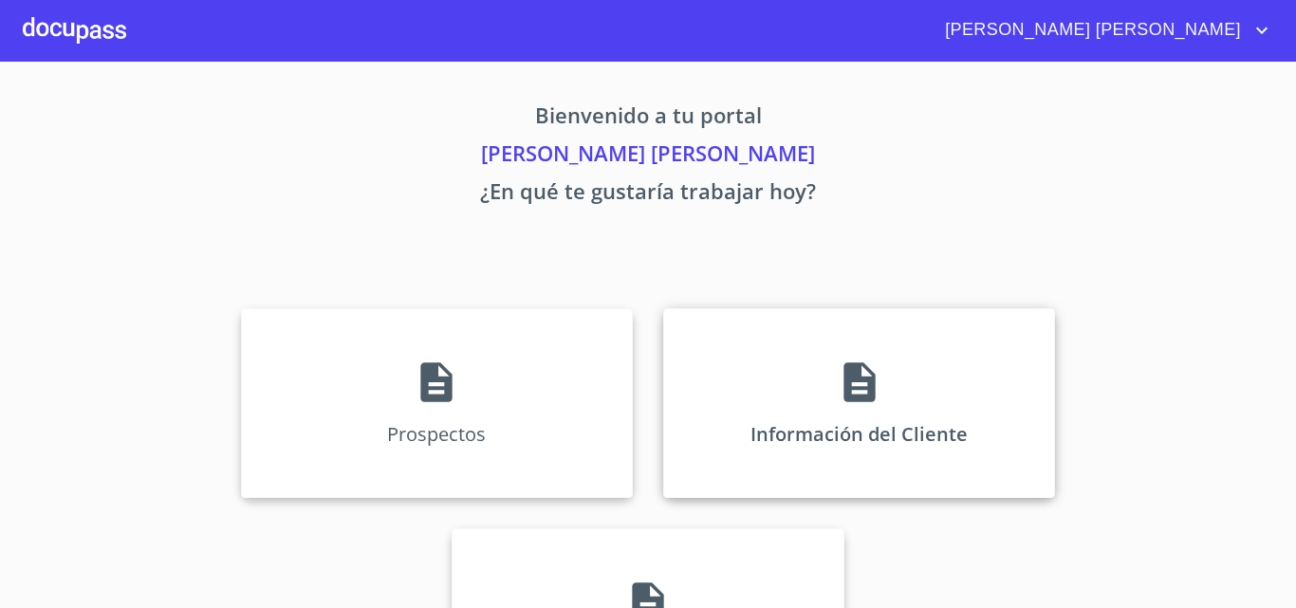
click at [827, 393] on div "Información del Cliente" at bounding box center [859, 403] width 392 height 190
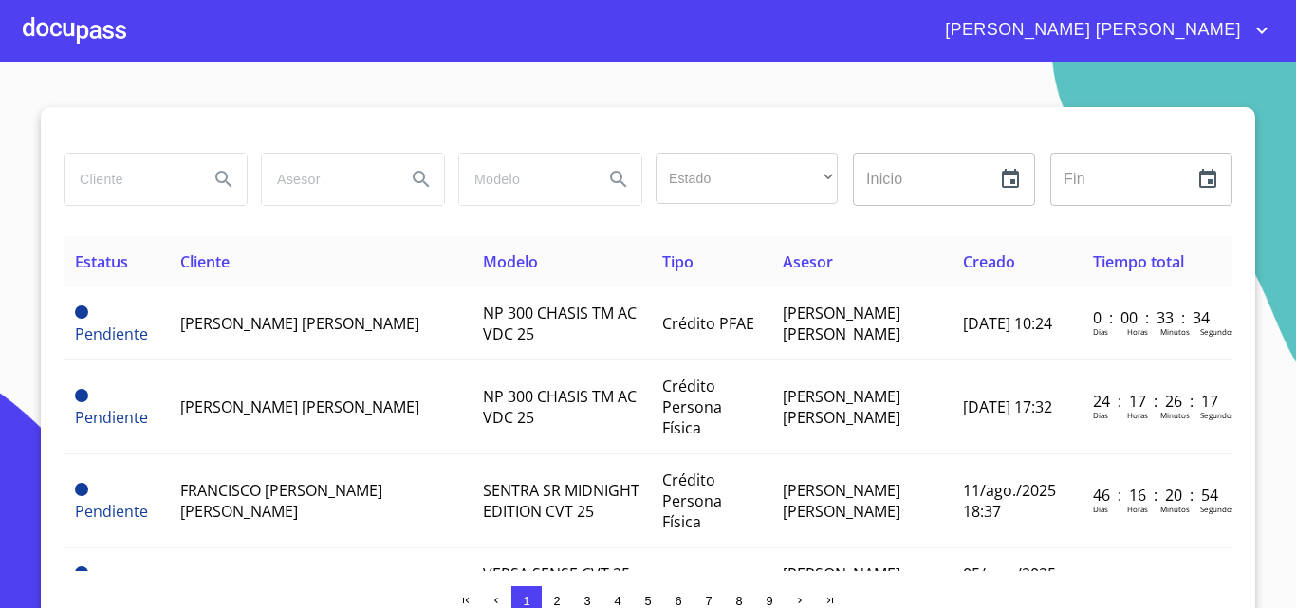
click at [120, 175] on input "search" at bounding box center [129, 179] width 129 height 51
type input "enrique"
click at [218, 181] on icon "Search" at bounding box center [223, 179] width 16 height 16
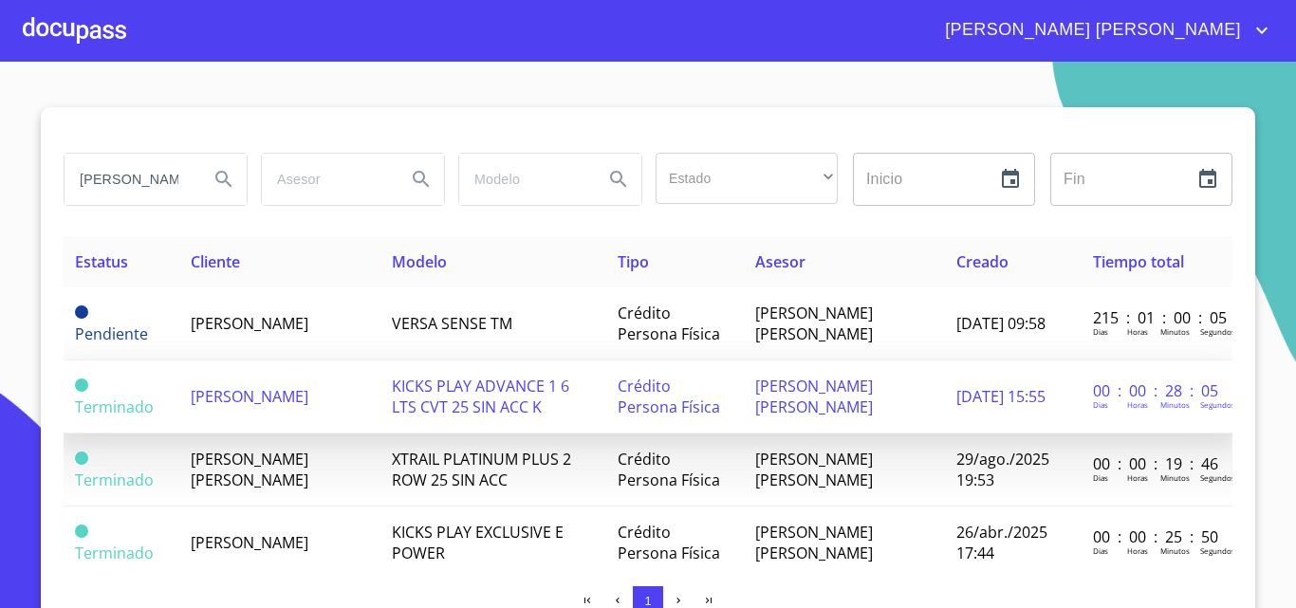
click at [278, 404] on td "ENRIQUE ALZAGA PANUCO" at bounding box center [279, 397] width 201 height 73
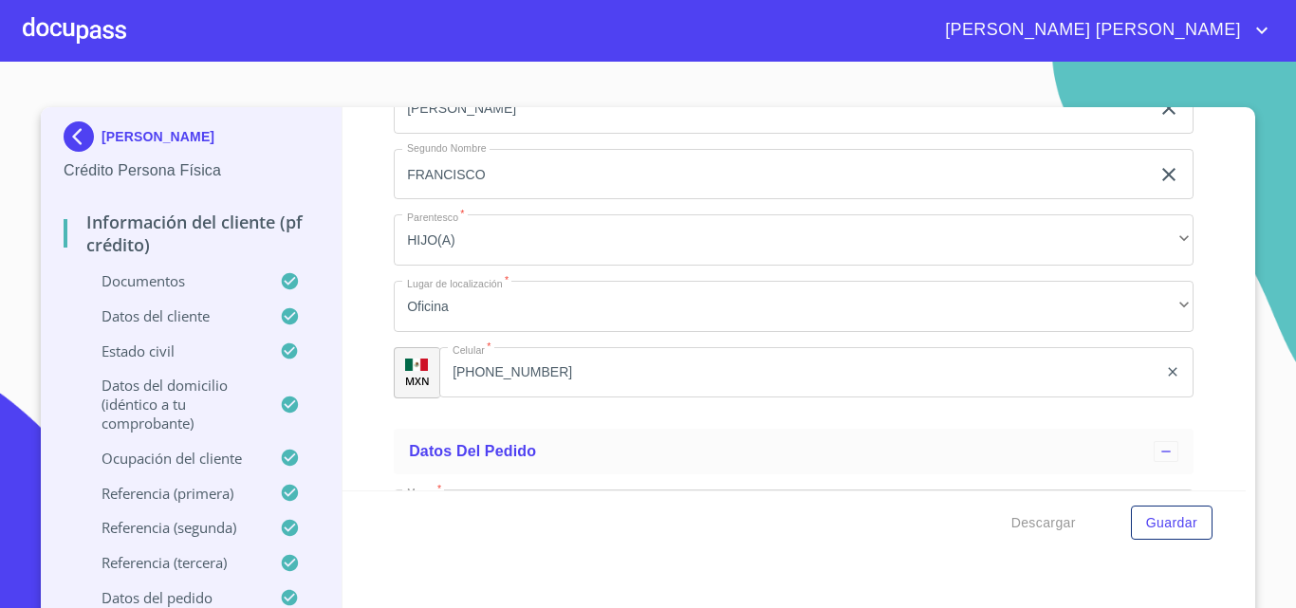
scroll to position [11489, 0]
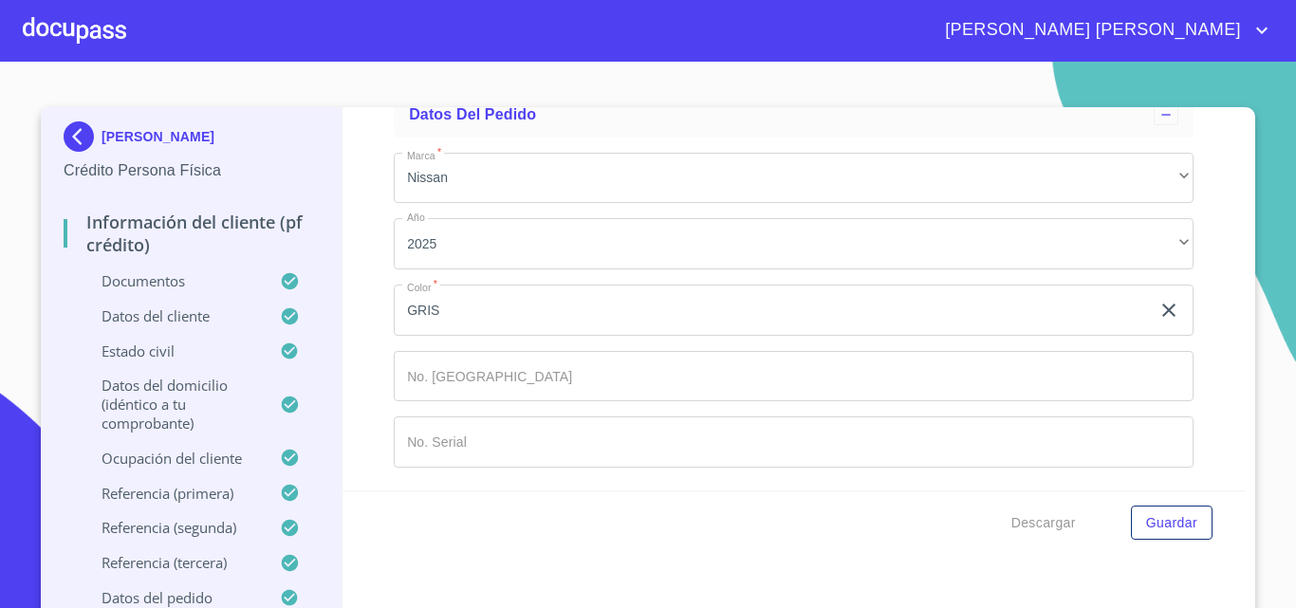
click at [69, 28] on div at bounding box center [74, 30] width 103 height 61
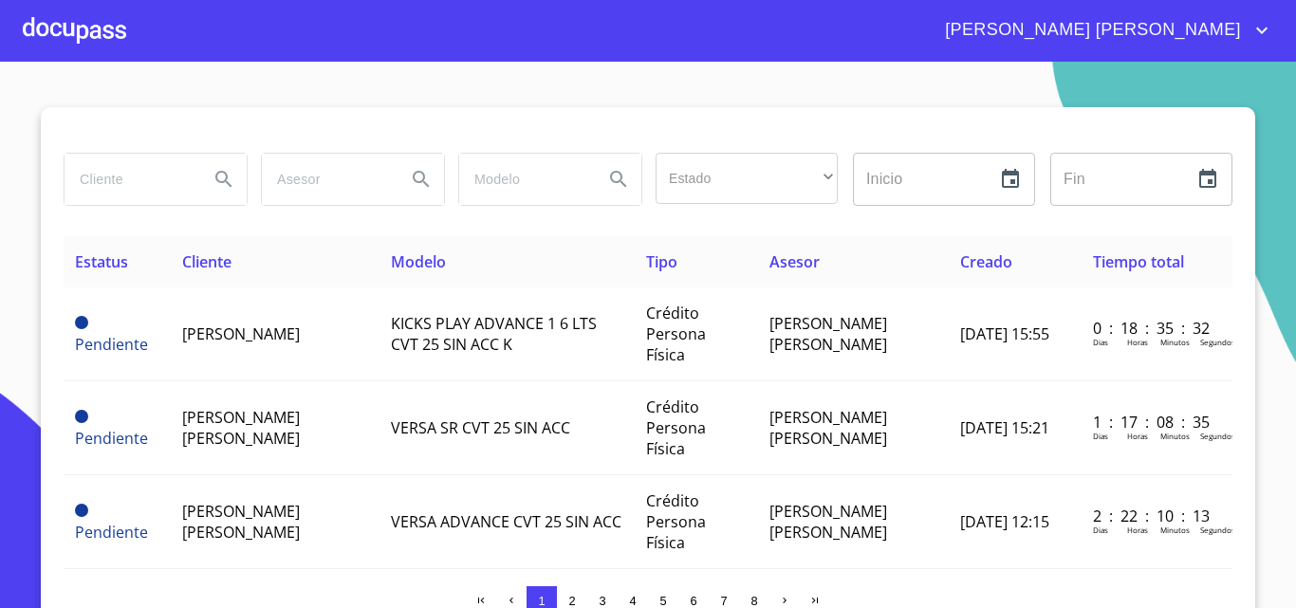
click at [97, 187] on input "search" at bounding box center [129, 179] width 129 height 51
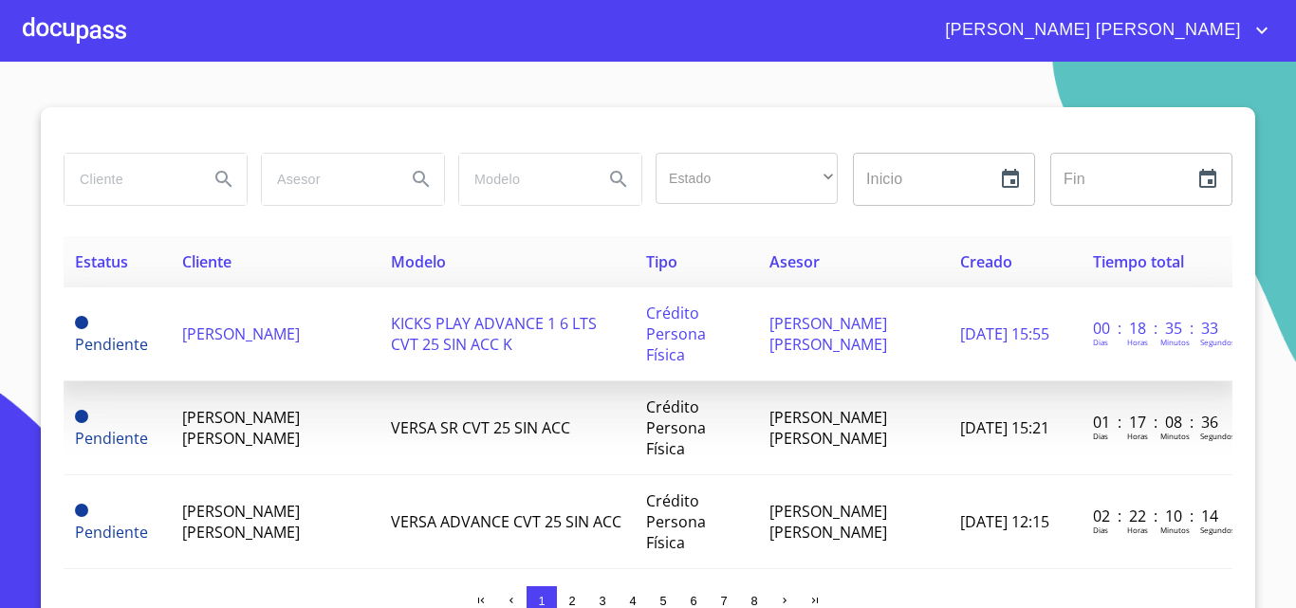
click at [267, 343] on span "ENRIQUE ALZAGA PANUCO" at bounding box center [241, 334] width 118 height 21
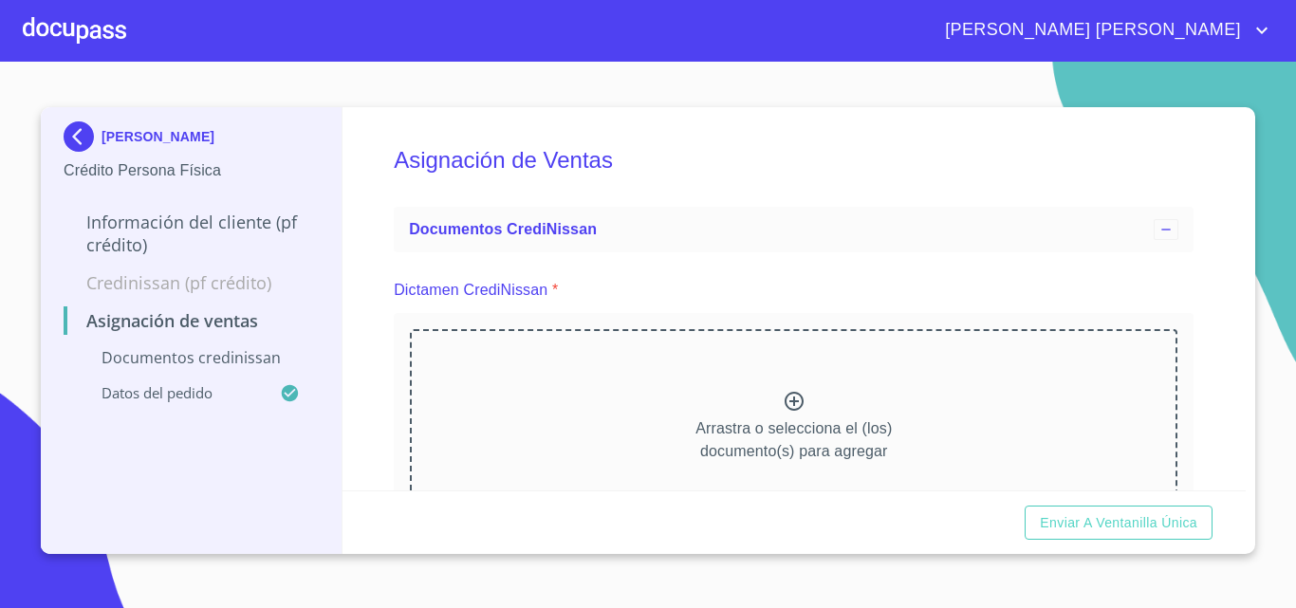
click at [791, 394] on icon at bounding box center [794, 401] width 19 height 19
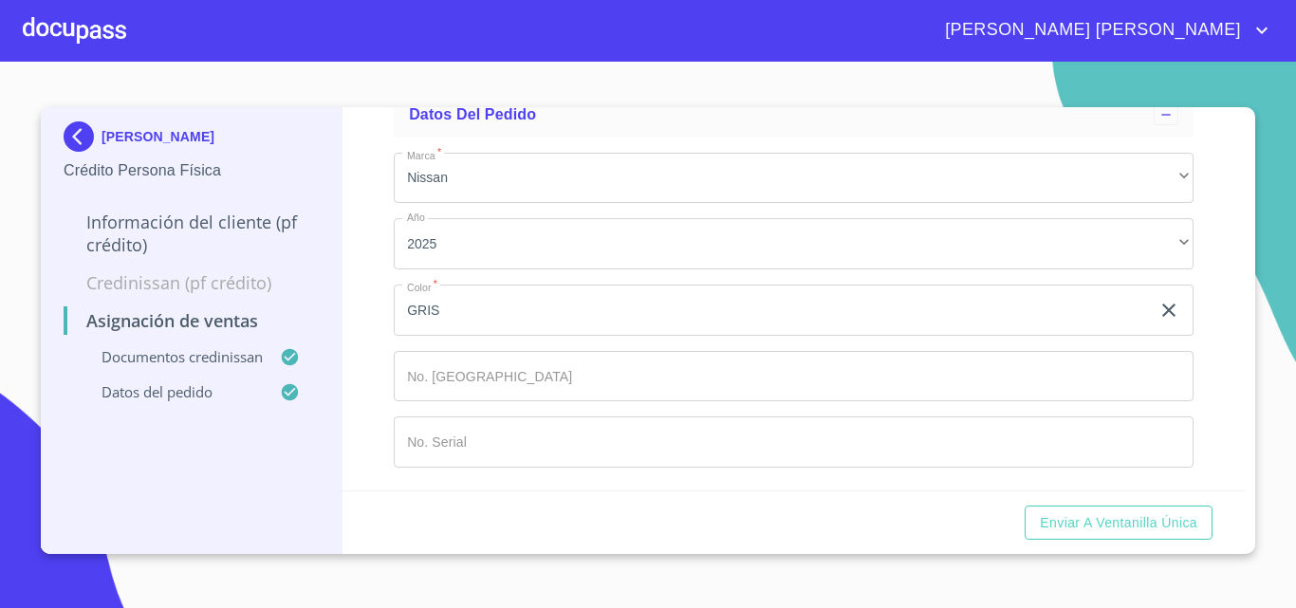
scroll to position [1758, 0]
